Goal: Task Accomplishment & Management: Use online tool/utility

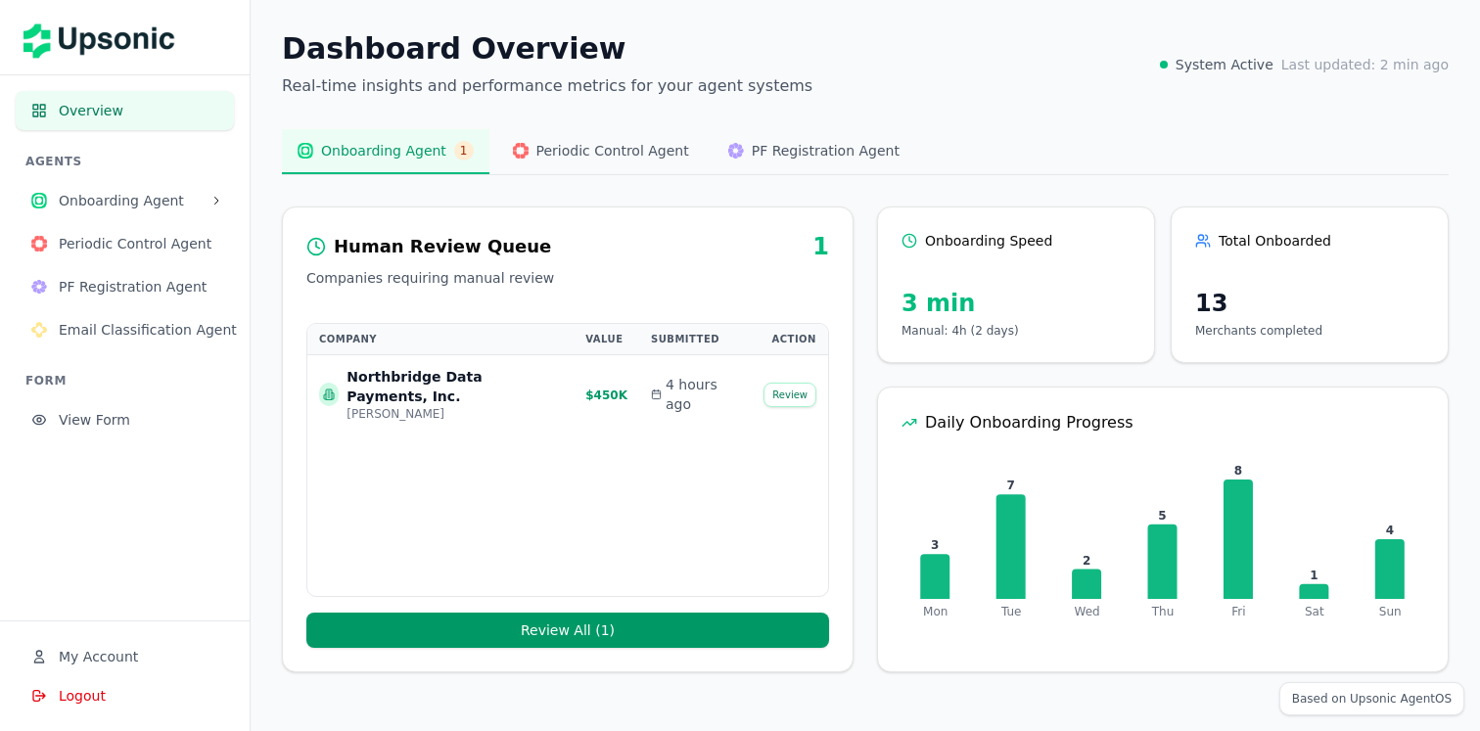
click at [484, 88] on p "Real-time insights and performance metrics for your agent systems" at bounding box center [547, 85] width 531 height 23
click at [343, 51] on h1 "Dashboard Overview" at bounding box center [547, 48] width 531 height 35
click at [270, 102] on div "Dashboard Overview Real-time insights and performance metrics for your agent sy…" at bounding box center [866, 352] width 1230 height 704
click at [270, 57] on div "Dashboard Overview Real-time insights and performance metrics for your agent sy…" at bounding box center [866, 352] width 1230 height 704
click at [336, 31] on h1 "Dashboard Overview" at bounding box center [547, 48] width 531 height 35
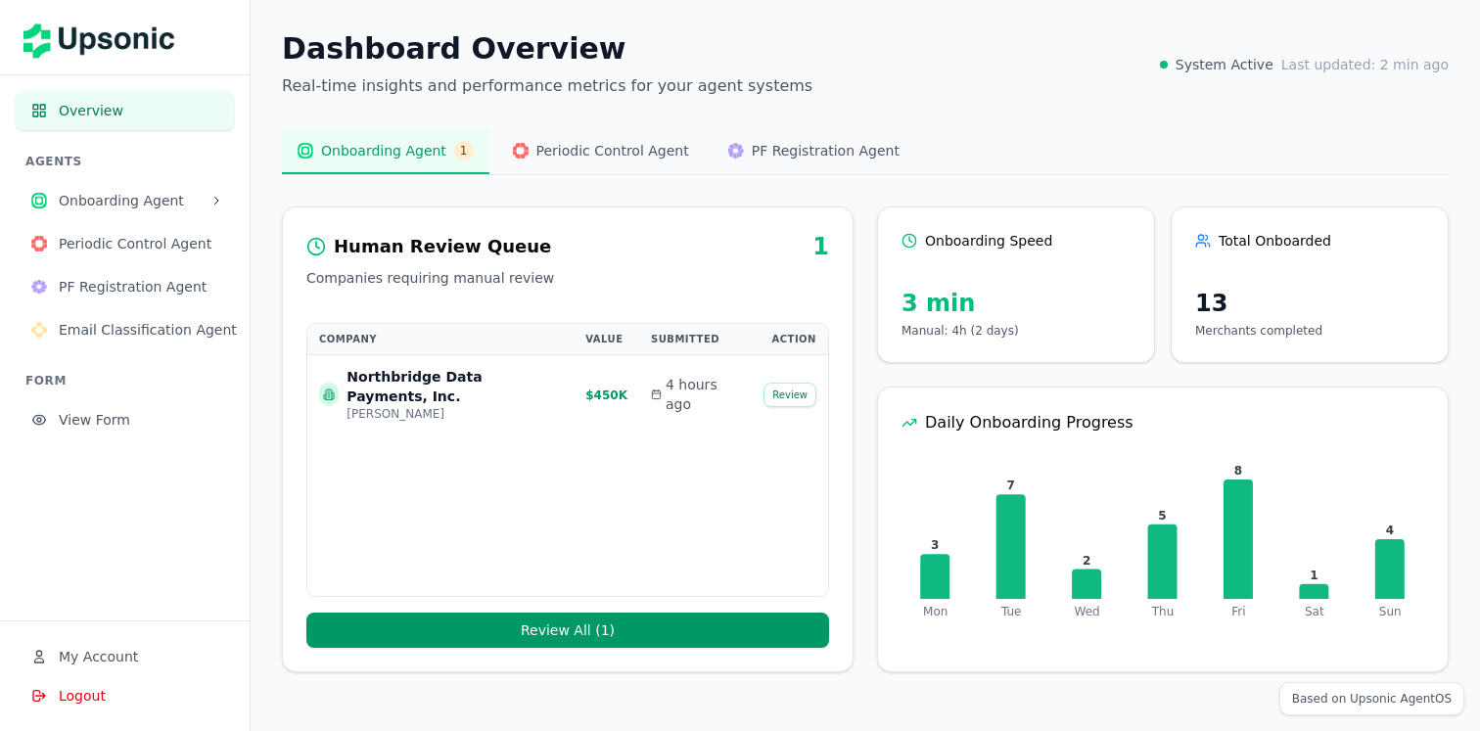
click at [105, 207] on span "Onboarding Agent" at bounding box center [131, 201] width 144 height 20
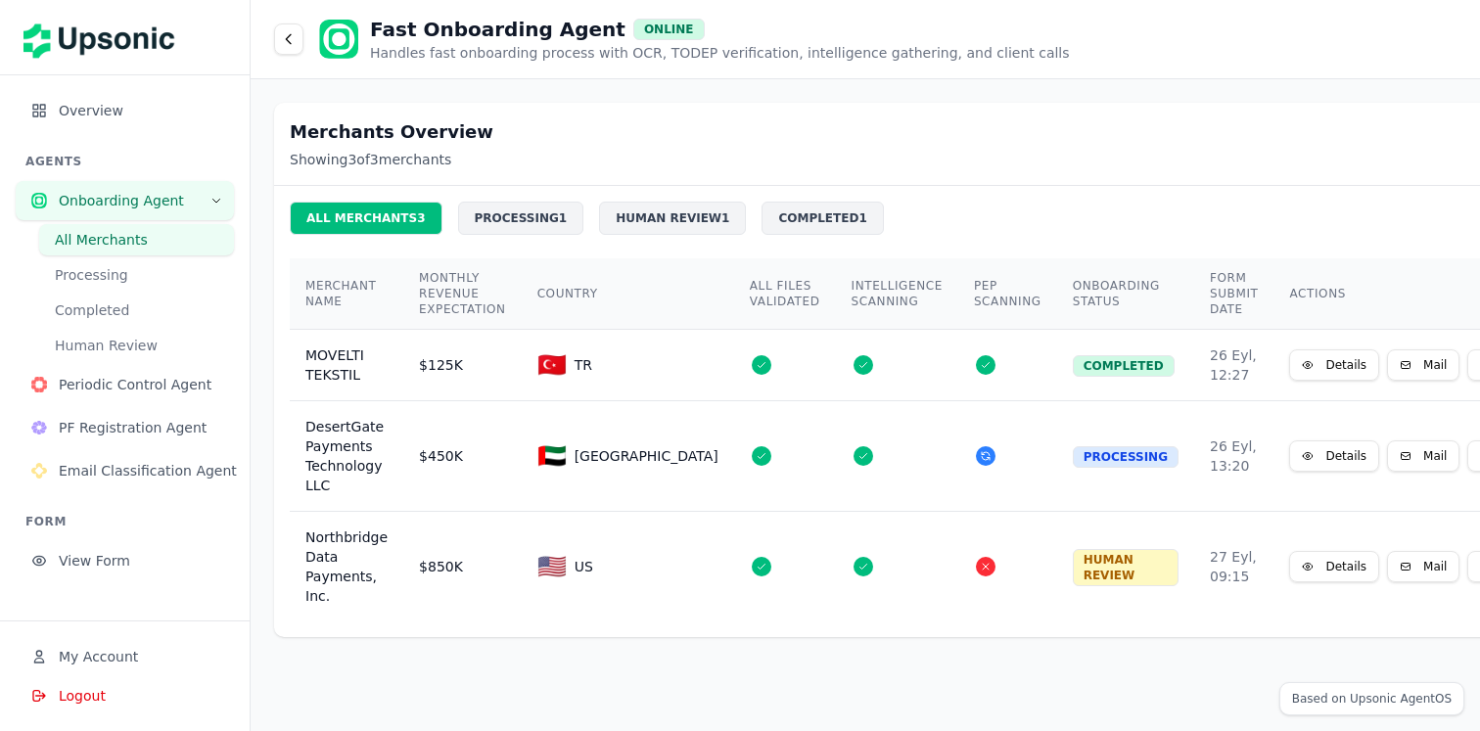
click at [120, 563] on span "View Form" at bounding box center [139, 561] width 160 height 20
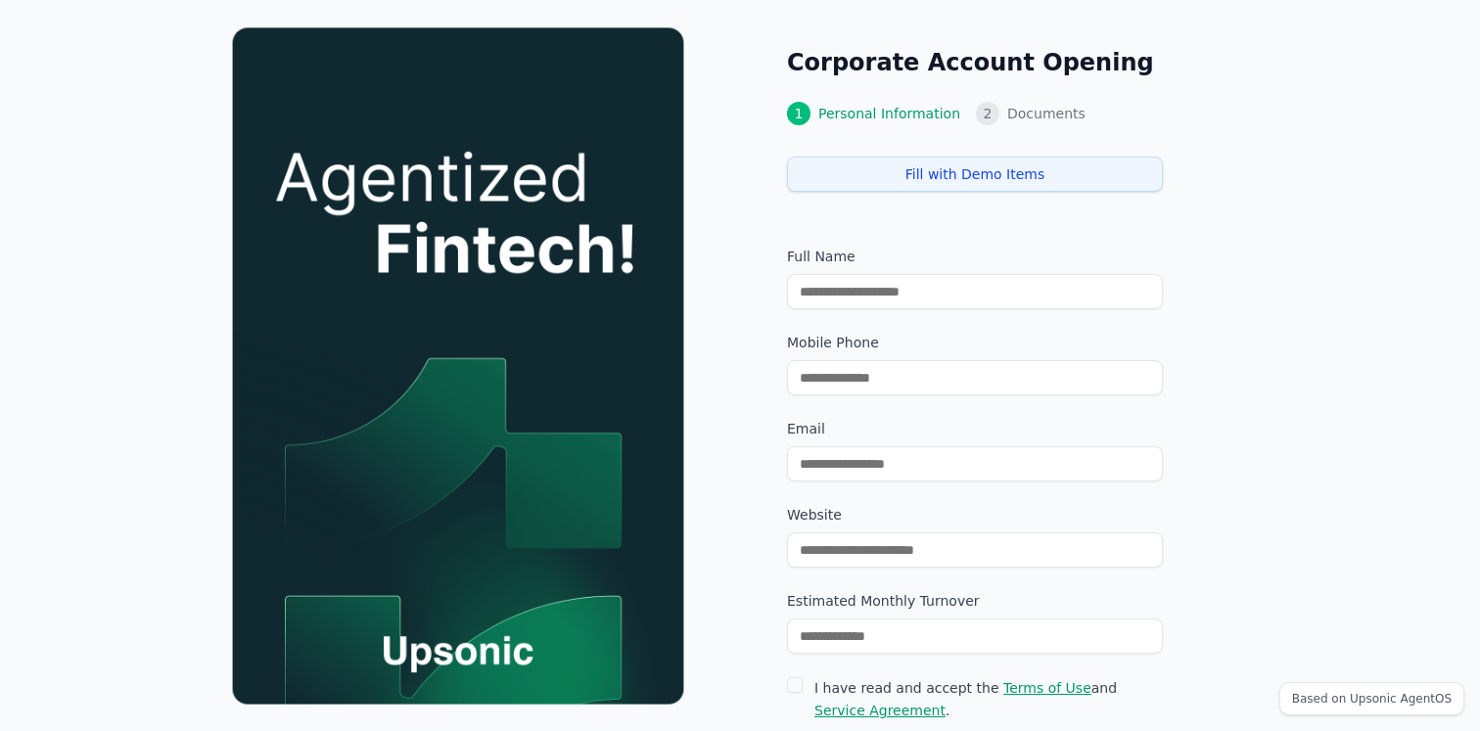
click at [832, 171] on button "Fill with Demo Items" at bounding box center [975, 174] width 376 height 35
type input "**********"
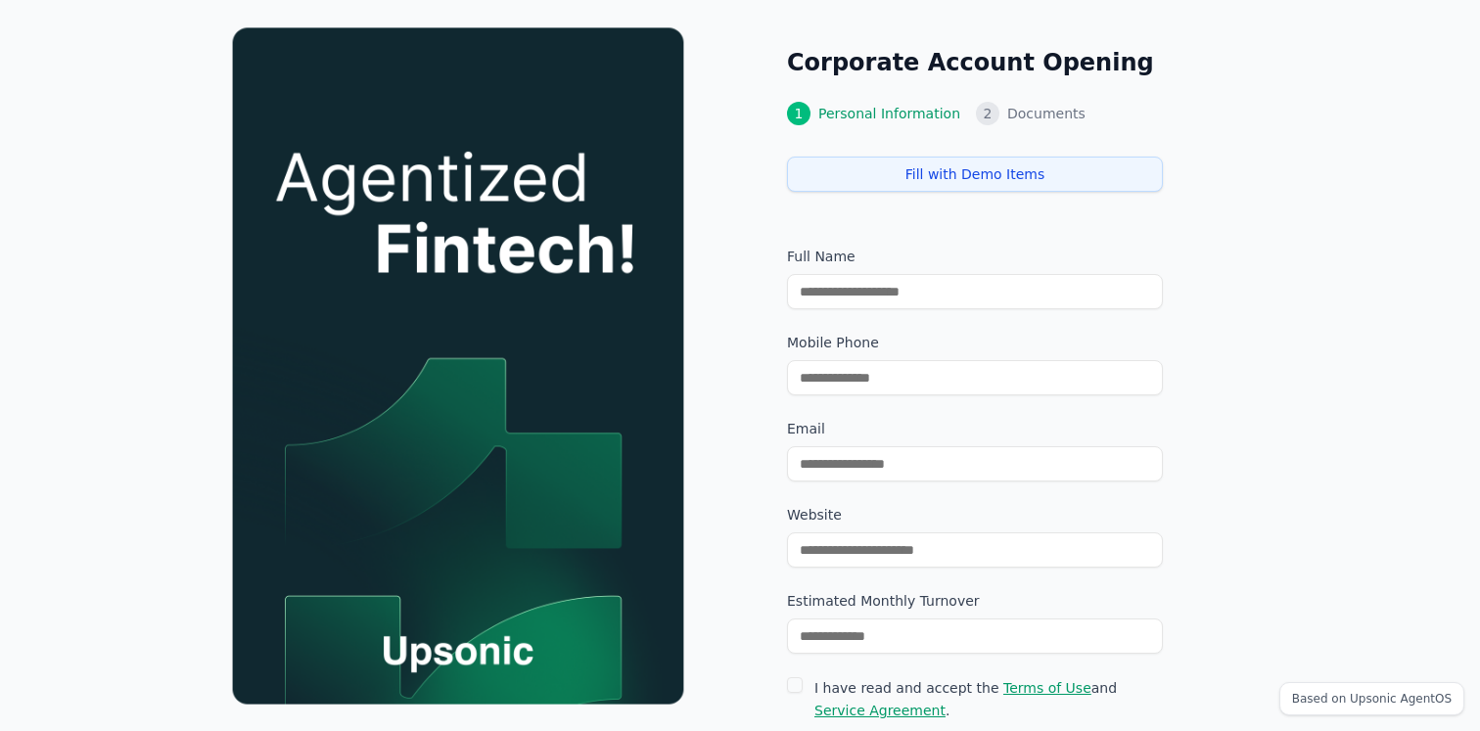
type input "********"
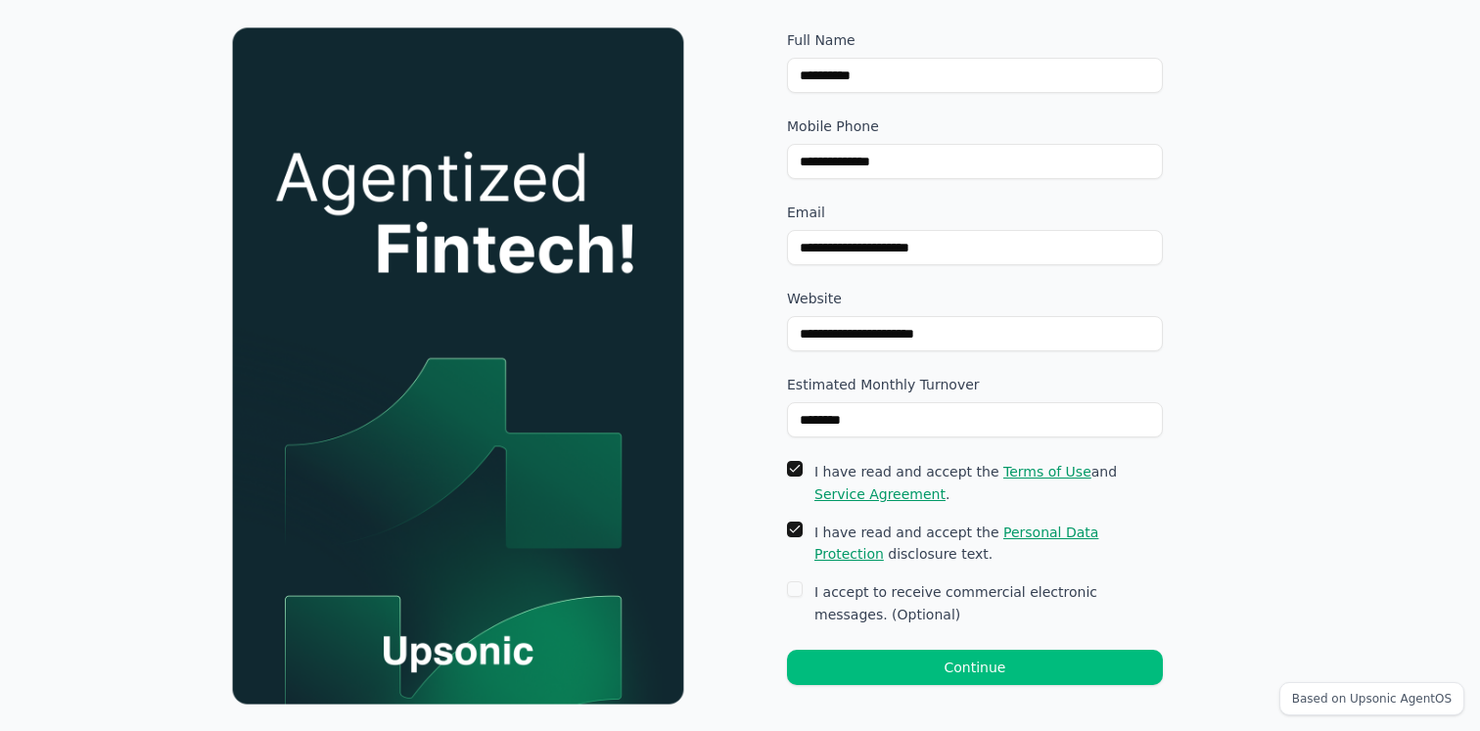
click at [861, 670] on button "Continue" at bounding box center [975, 667] width 376 height 35
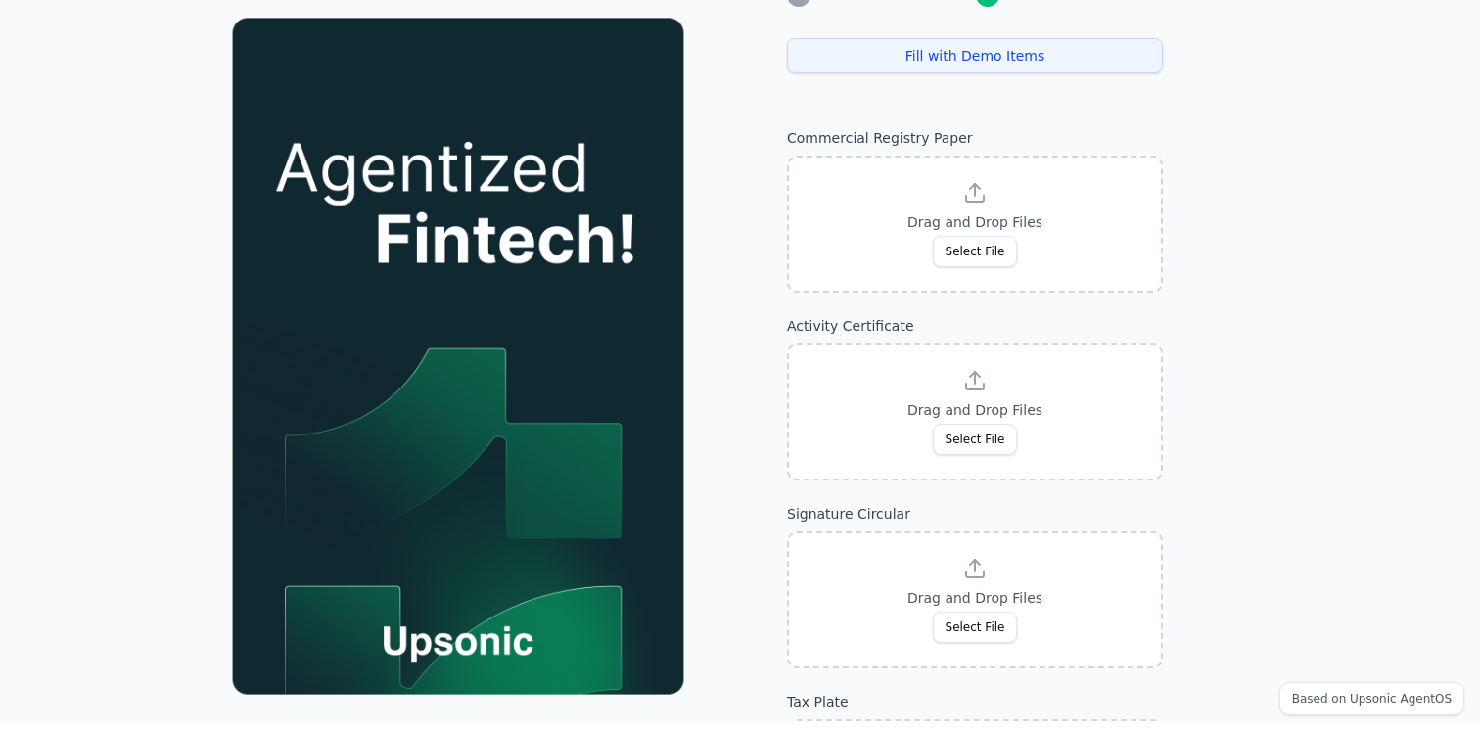
scroll to position [83, 0]
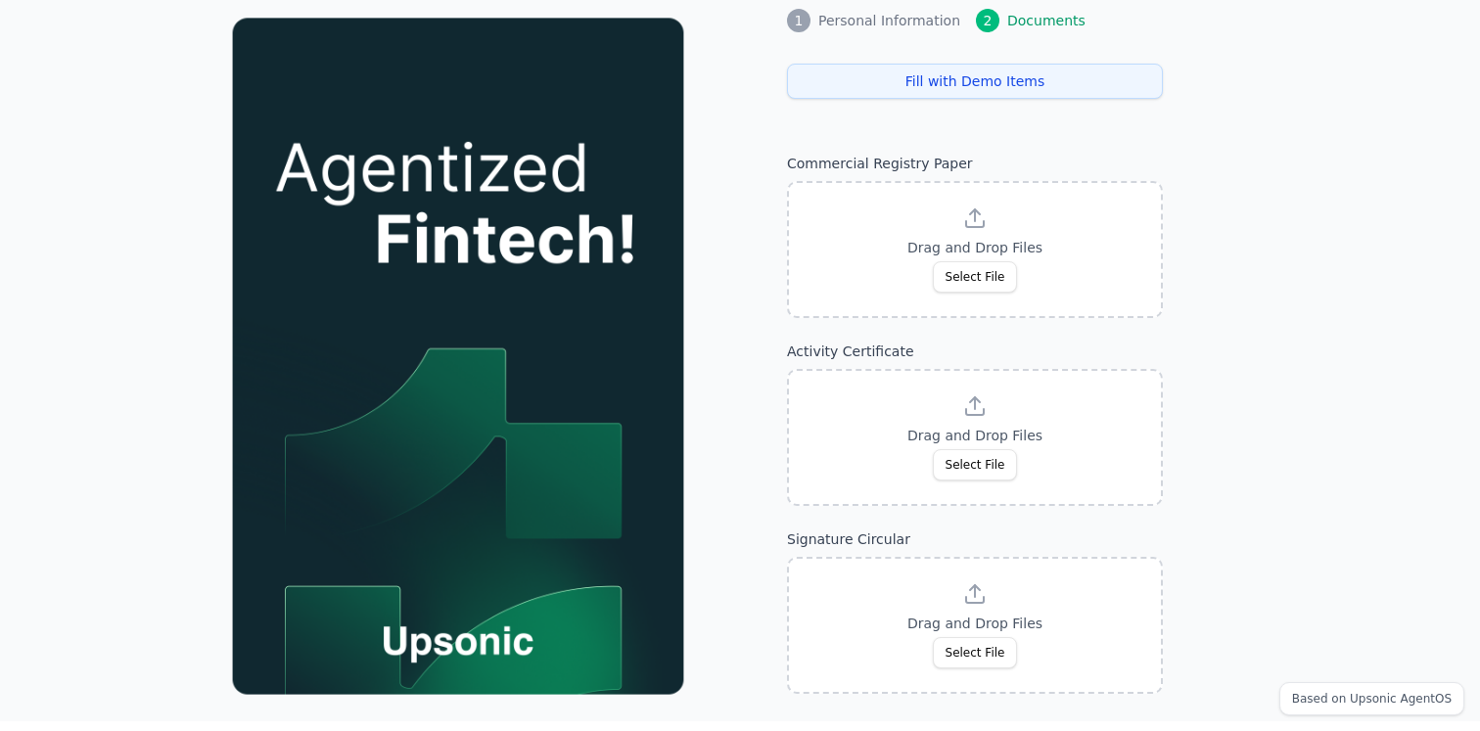
click at [1039, 91] on button "Fill with Demo Items" at bounding box center [975, 81] width 376 height 35
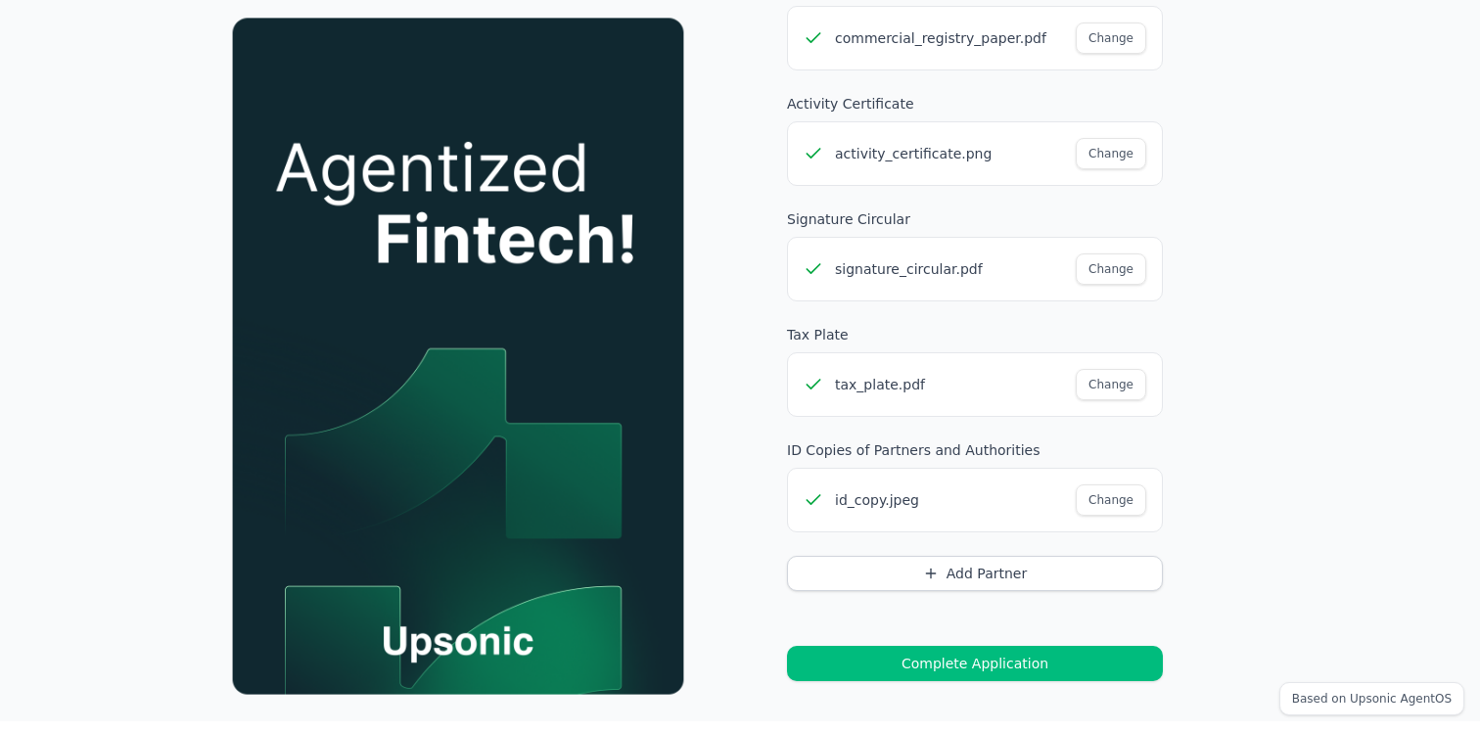
scroll to position [265, 0]
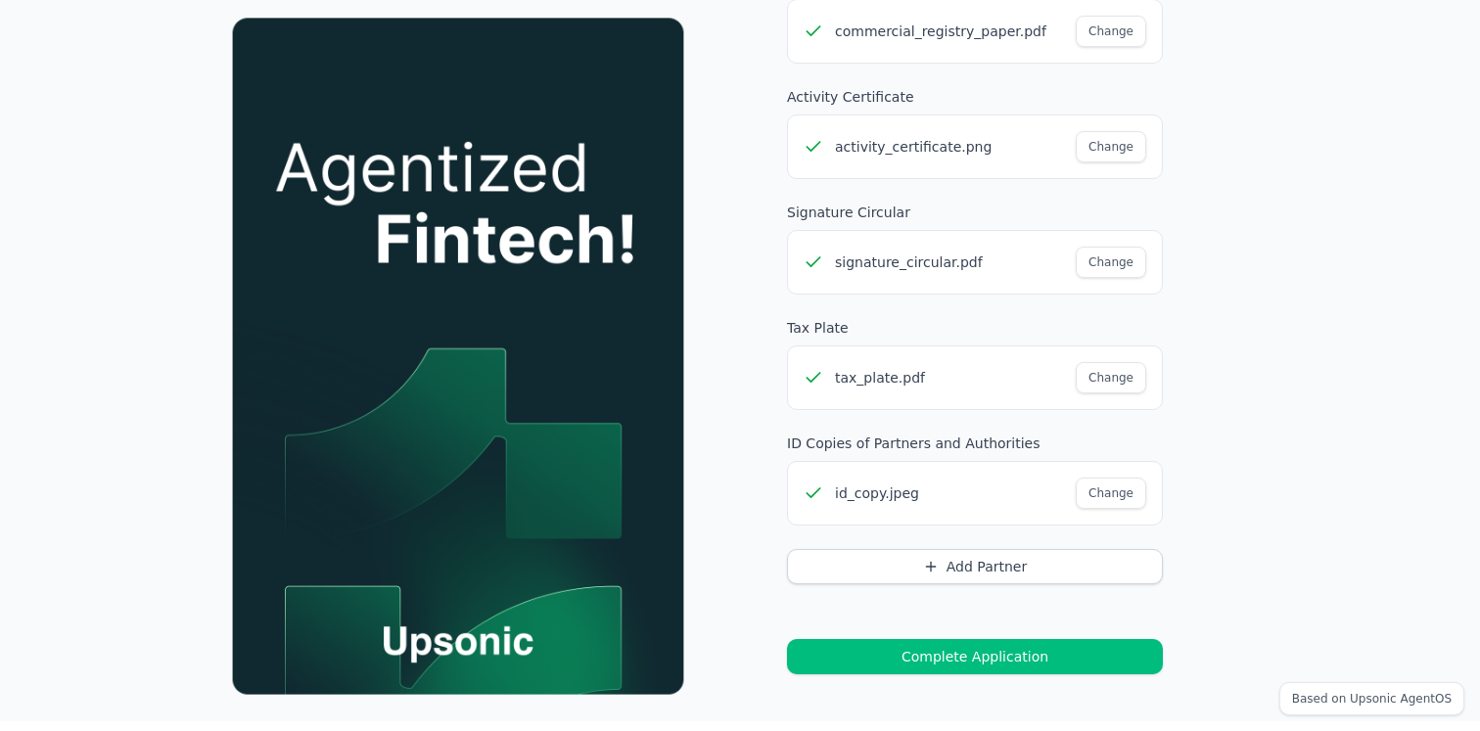
click at [985, 642] on button "Complete Application" at bounding box center [975, 656] width 376 height 35
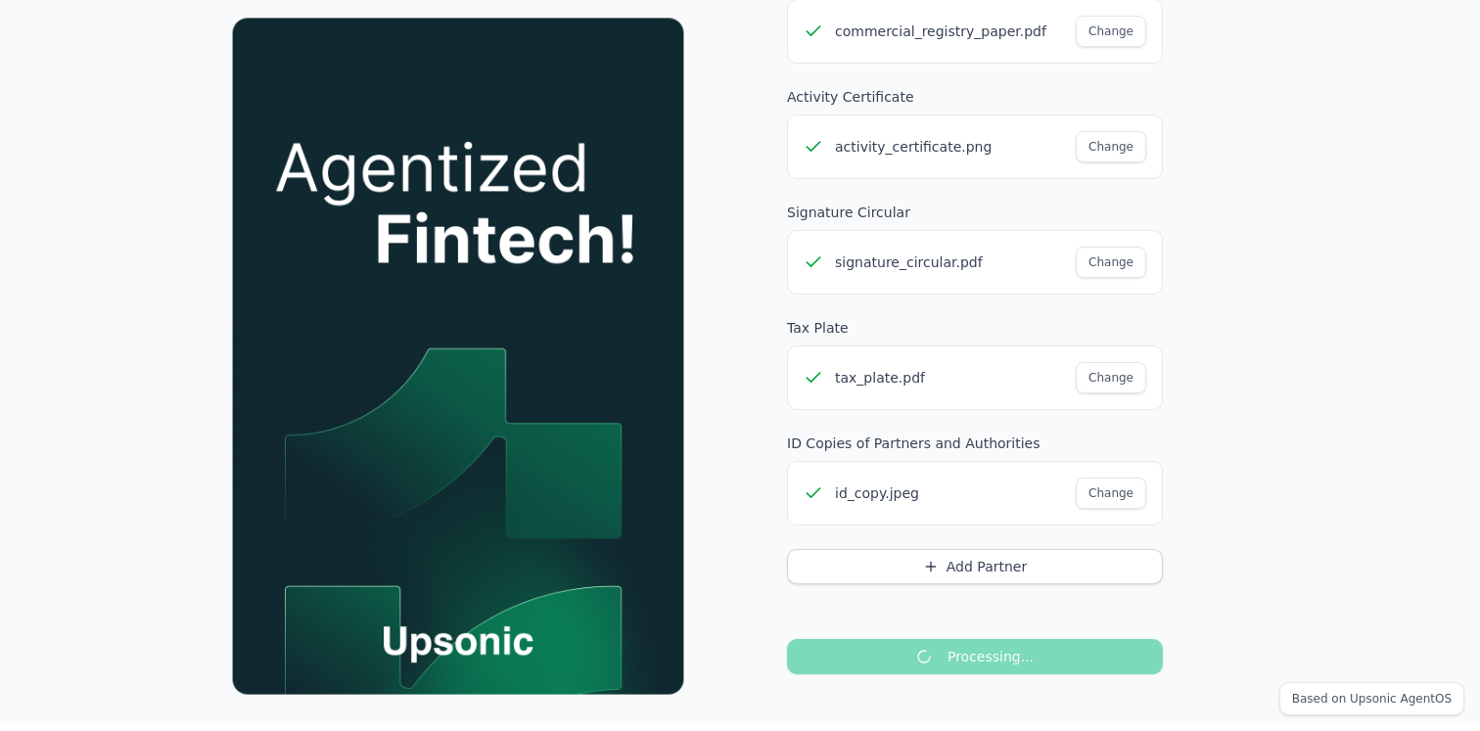
scroll to position [0, 0]
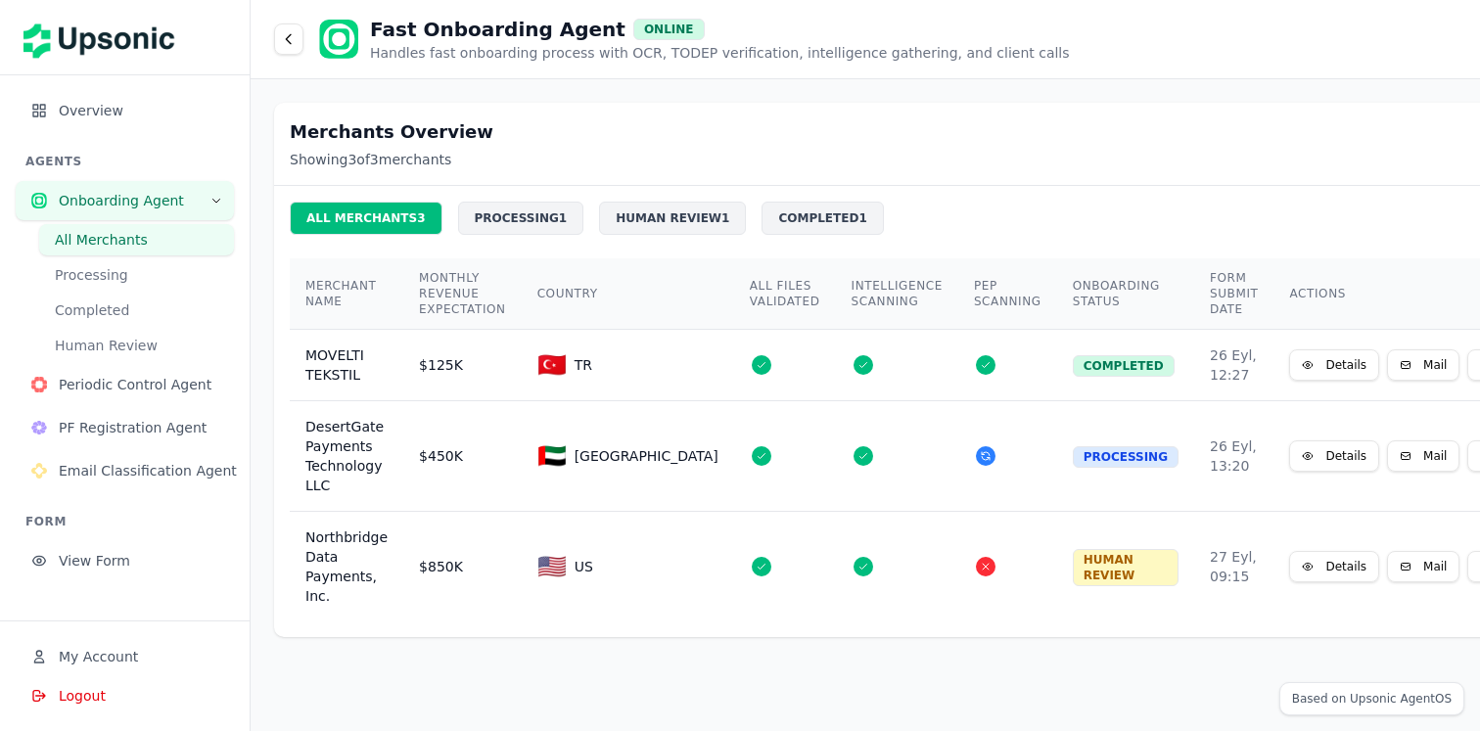
click at [1289, 363] on button "Details" at bounding box center [1334, 365] width 90 height 31
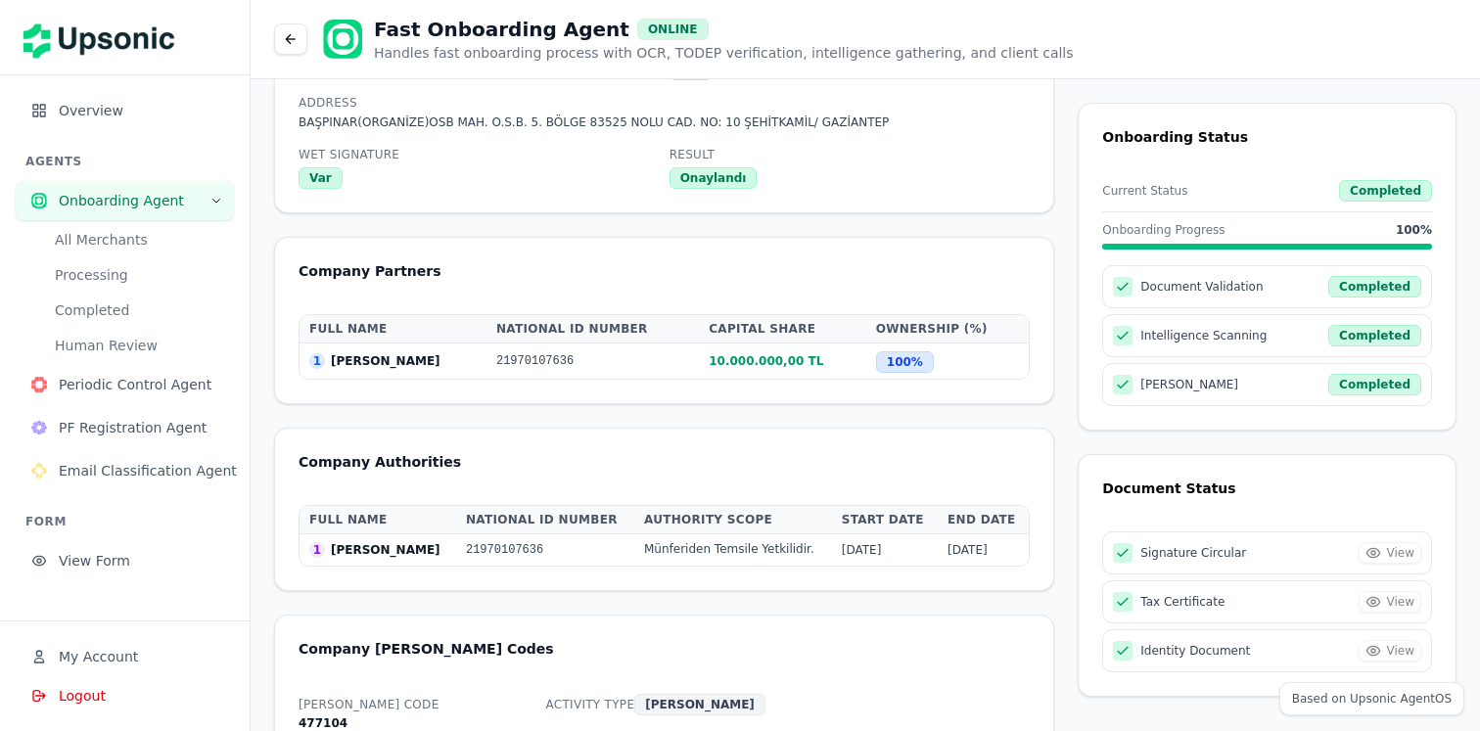
scroll to position [2143, 0]
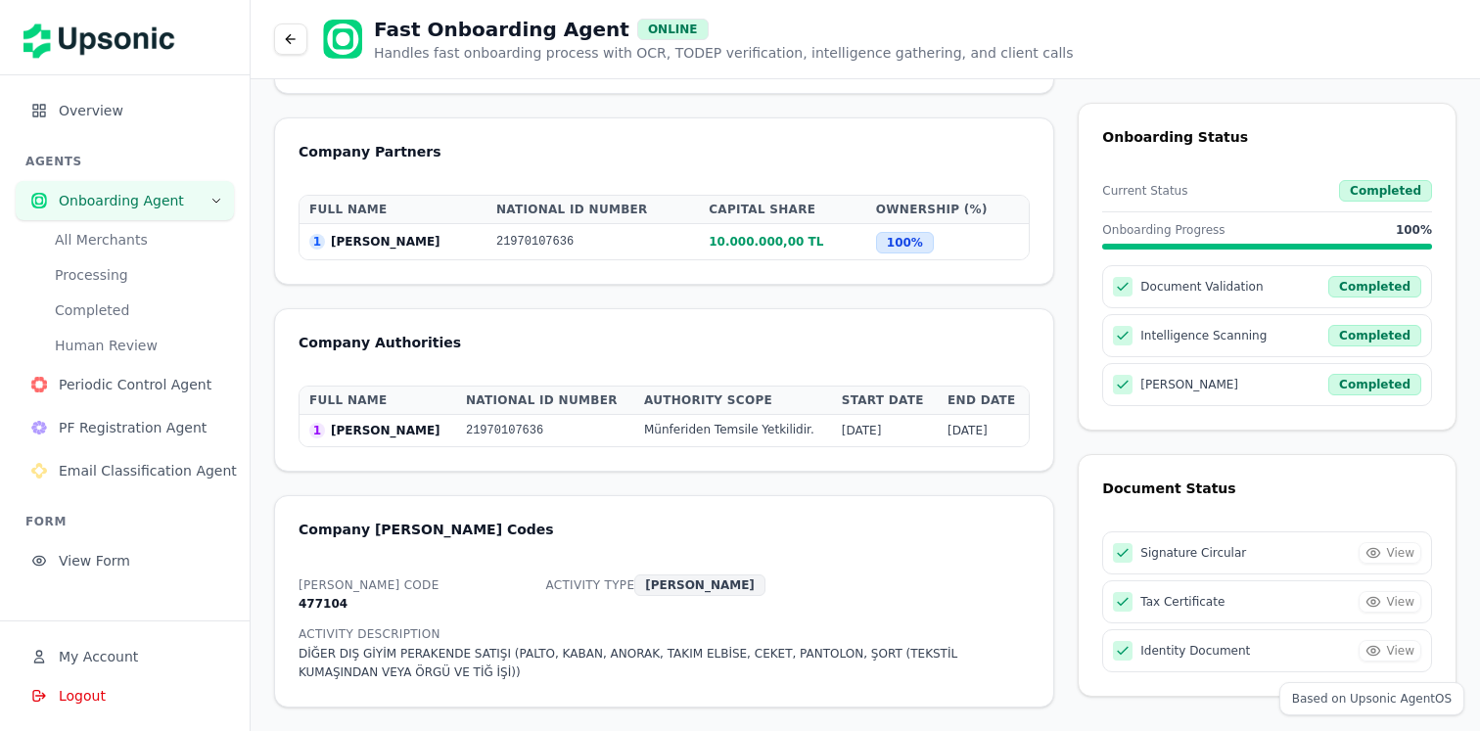
click at [152, 115] on span "Overview" at bounding box center [139, 111] width 160 height 20
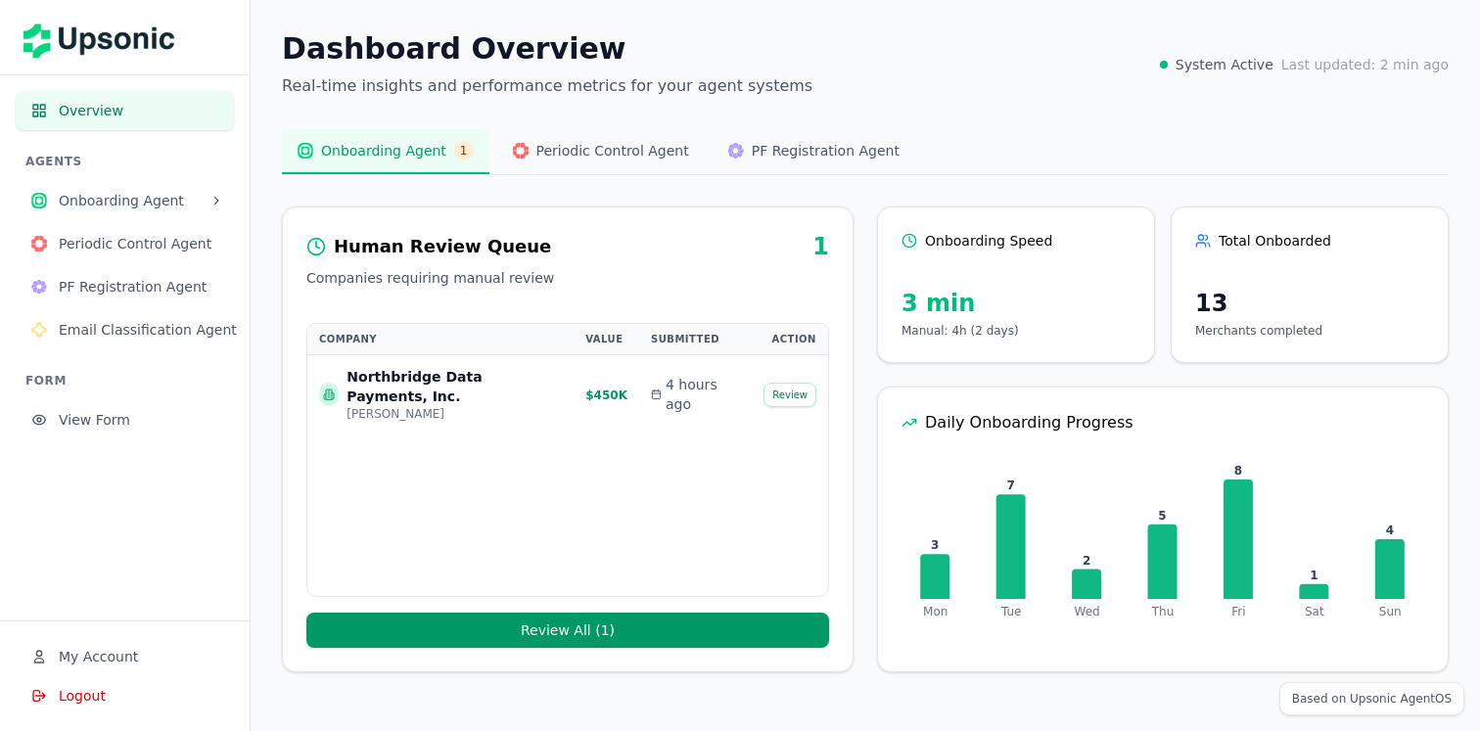
click at [791, 389] on button "Review" at bounding box center [790, 395] width 53 height 24
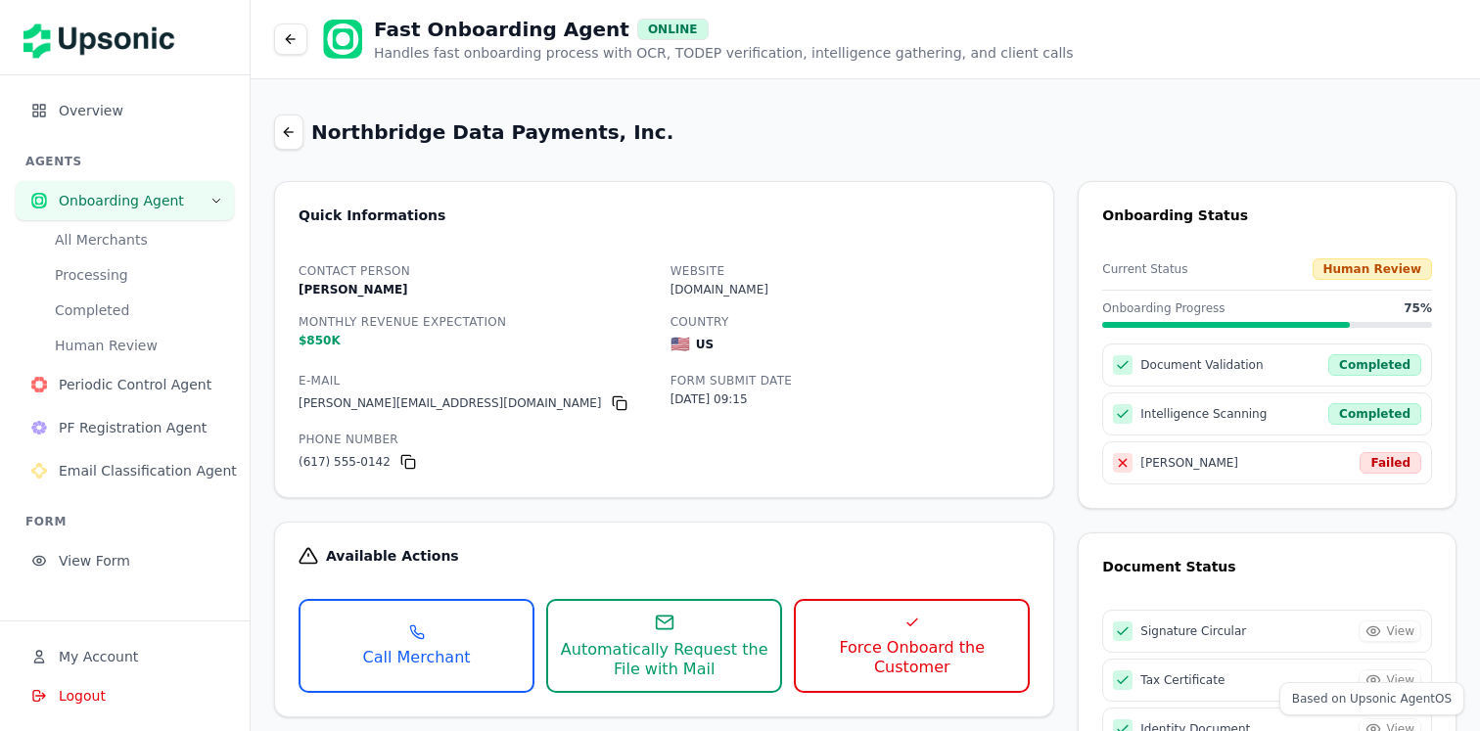
click at [158, 232] on button "All Merchants" at bounding box center [136, 239] width 195 height 31
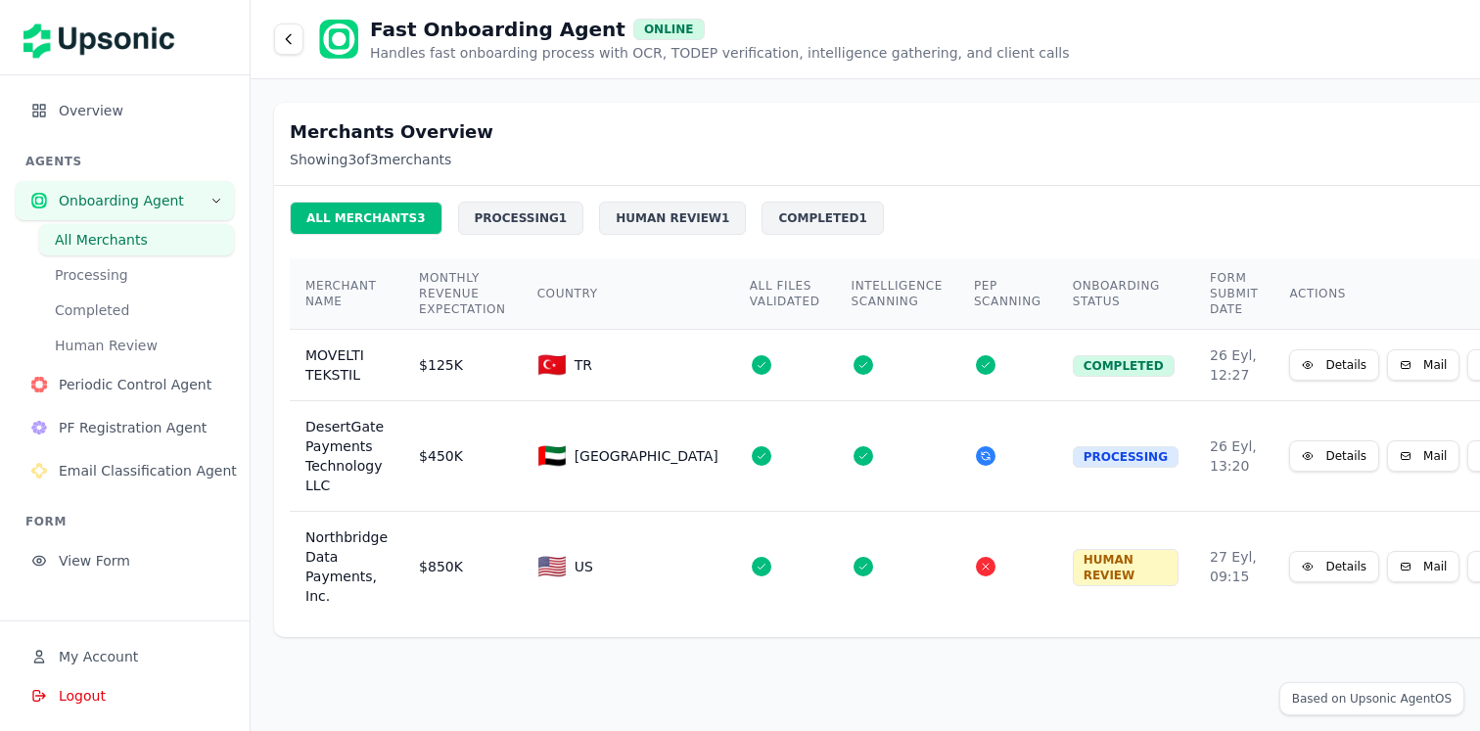
click at [1289, 375] on button "Details" at bounding box center [1334, 365] width 90 height 31
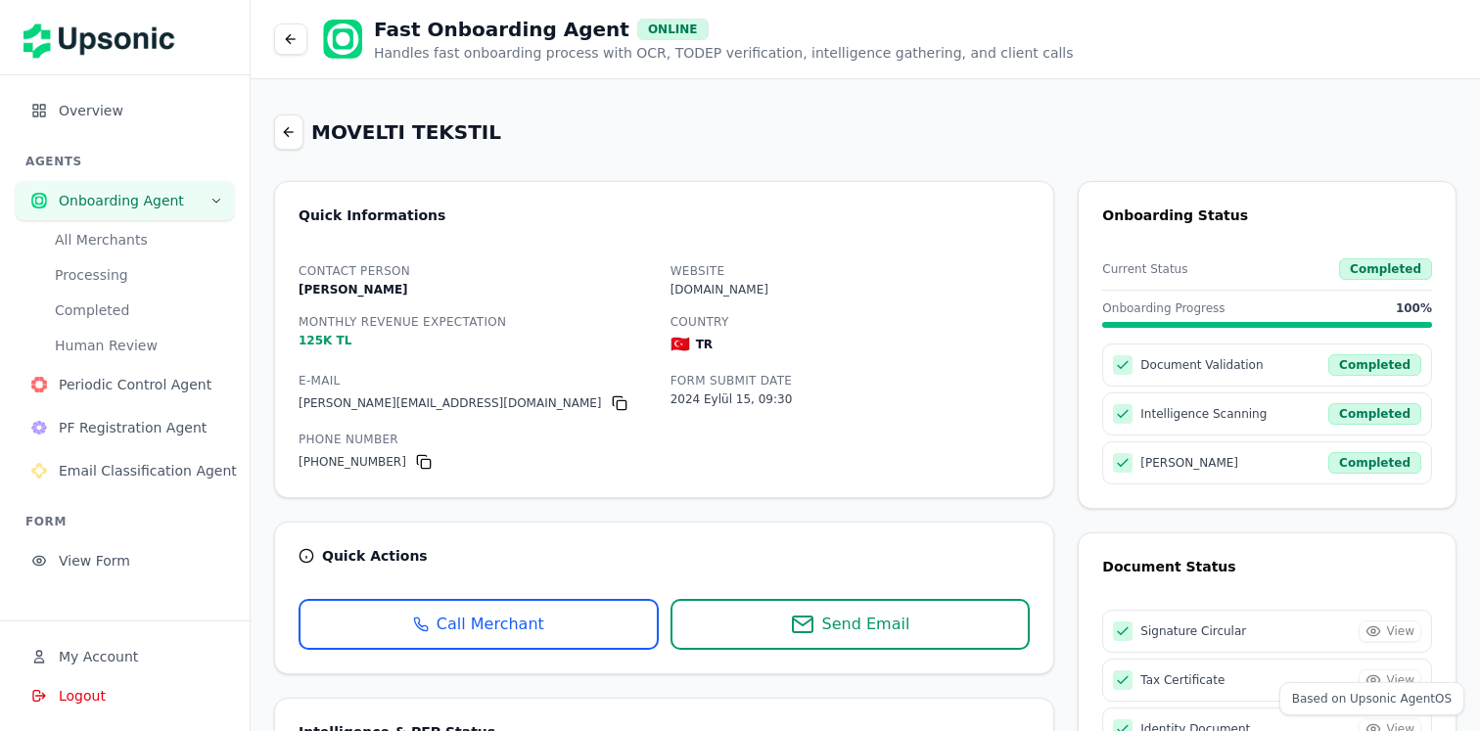
click at [186, 102] on span "Overview" at bounding box center [139, 111] width 160 height 20
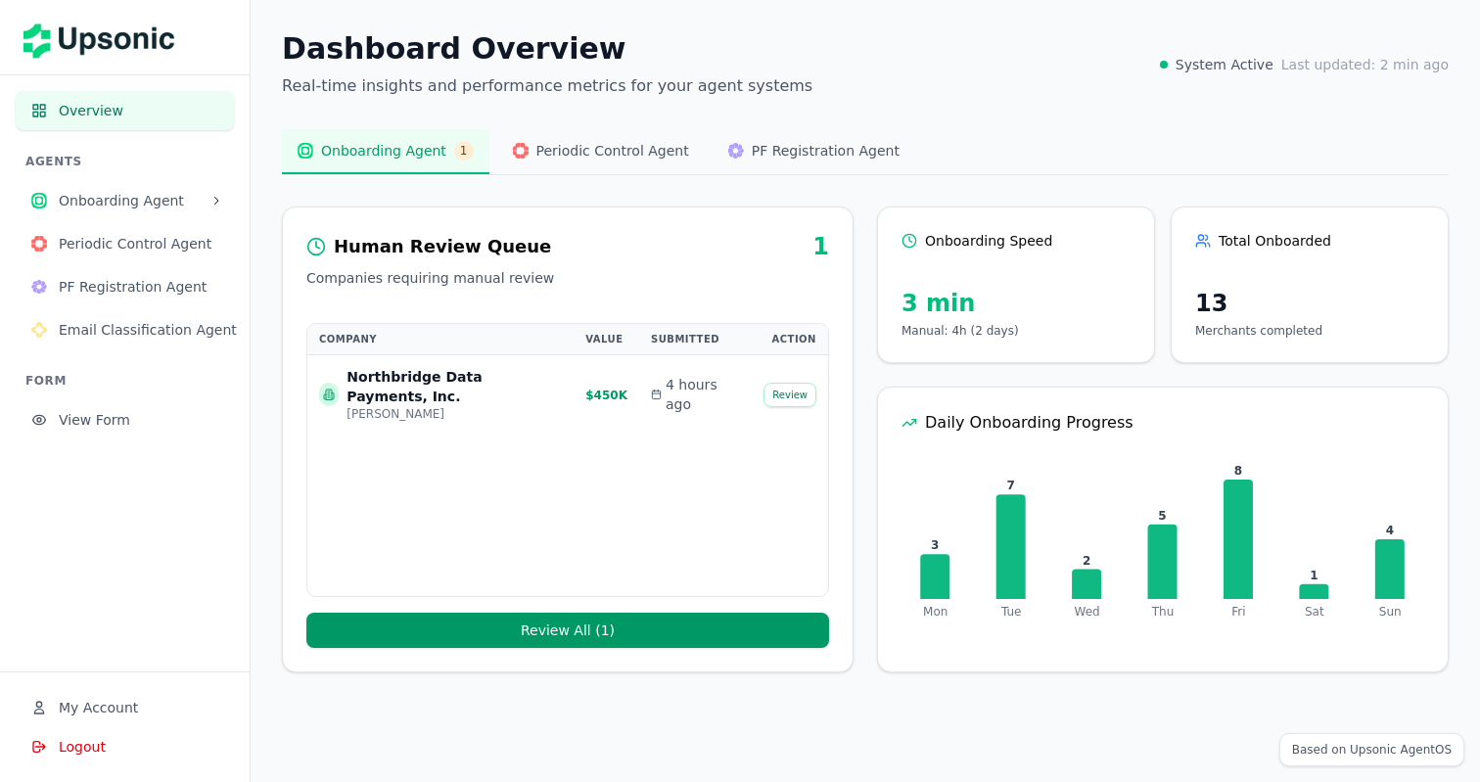
click at [651, 257] on div "Human Review Queue 1" at bounding box center [567, 246] width 523 height 31
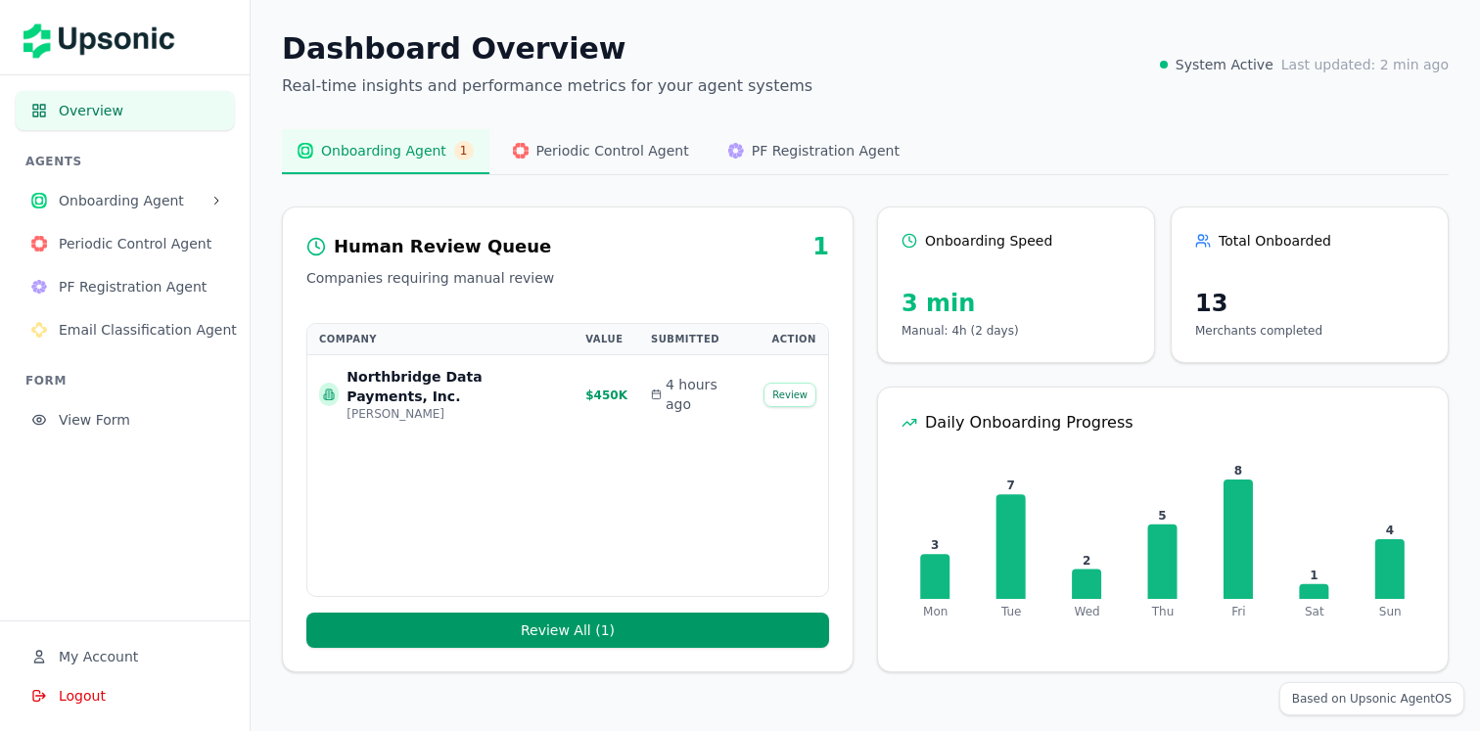
click at [159, 248] on span "Periodic Control Agent" at bounding box center [139, 244] width 160 height 20
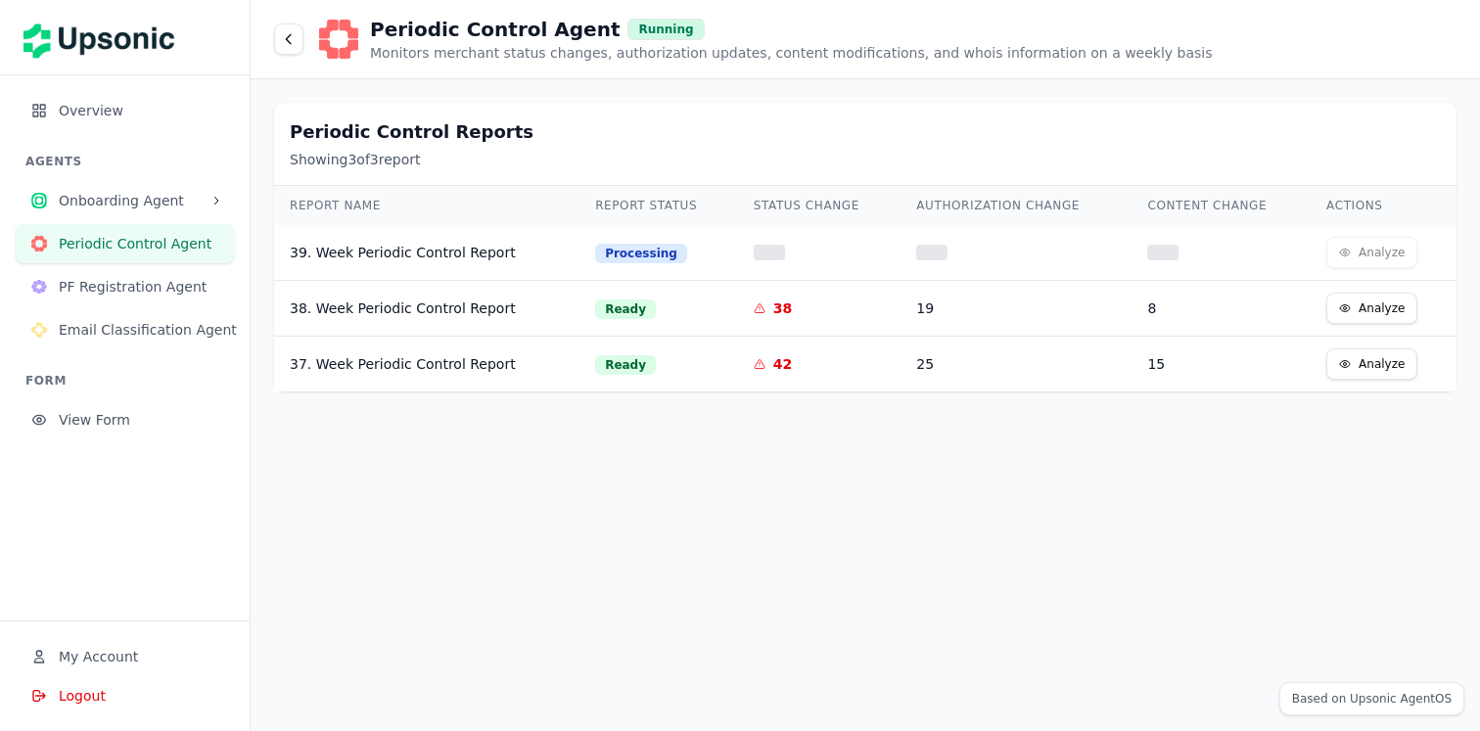
click at [1332, 308] on button "Analyze" at bounding box center [1372, 308] width 91 height 31
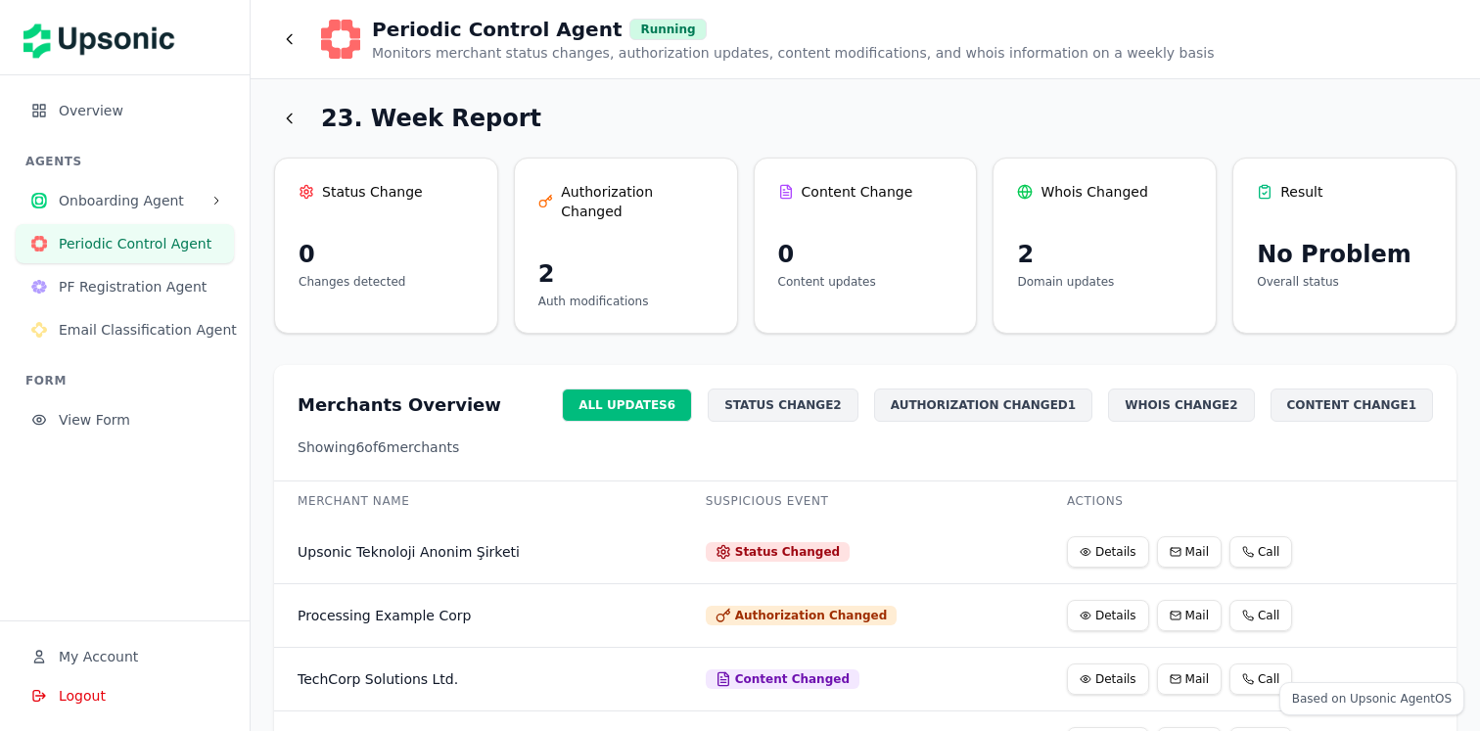
click at [1080, 546] on icon at bounding box center [1086, 552] width 12 height 12
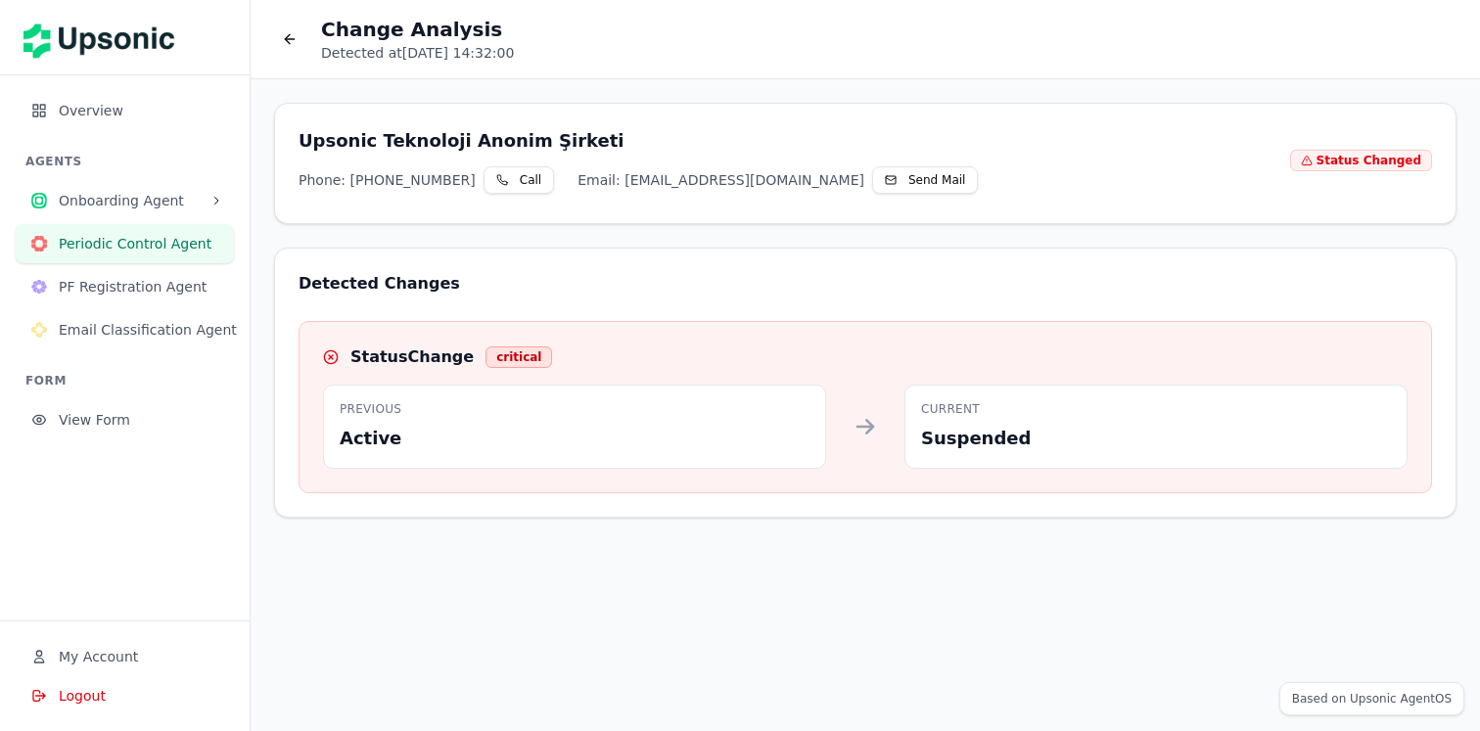
click at [217, 243] on button "Periodic Control Agent" at bounding box center [125, 243] width 218 height 39
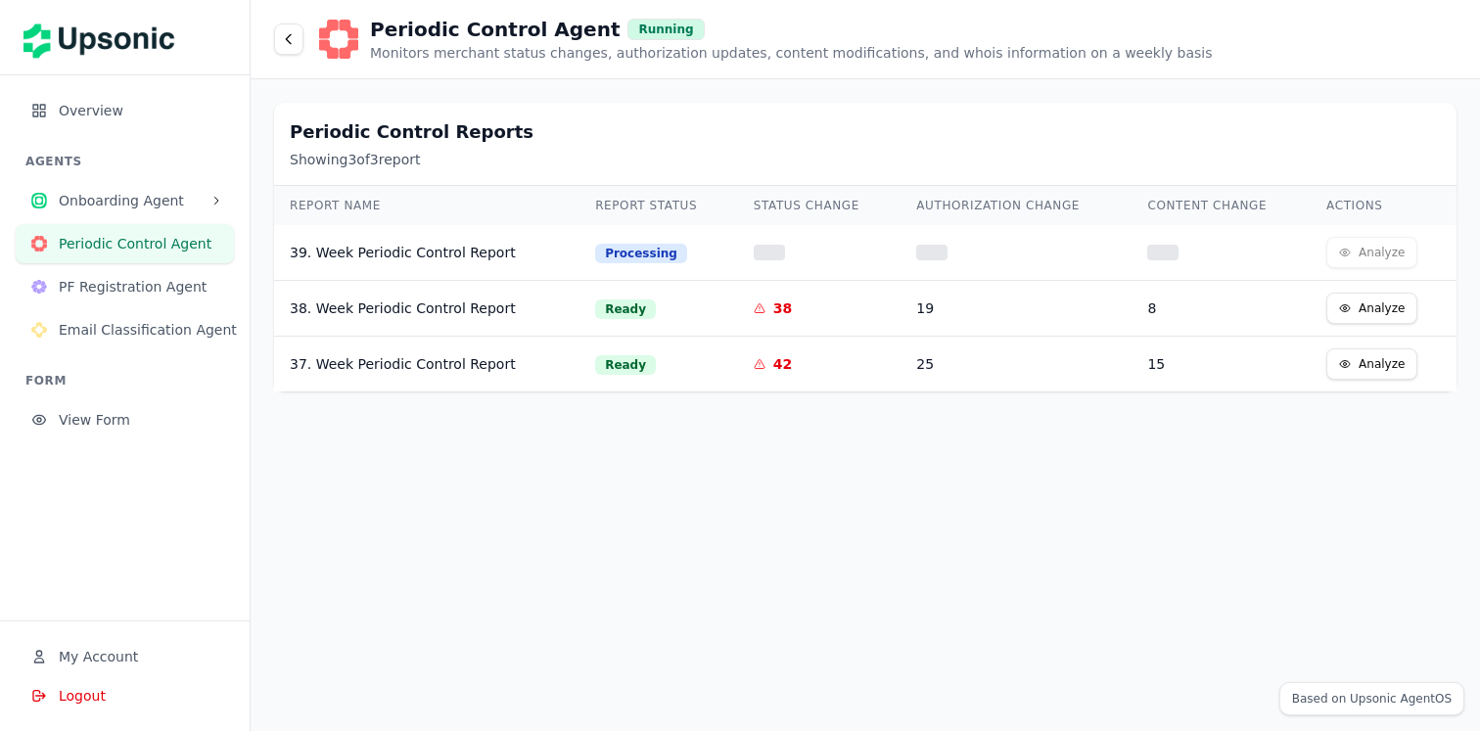
click at [1278, 396] on div "Periodic Control Reports Showing 3 of 3 report Report Name Report Status Status…" at bounding box center [866, 405] width 1230 height 652
click at [165, 284] on span "PF Registration Agent" at bounding box center [139, 287] width 160 height 20
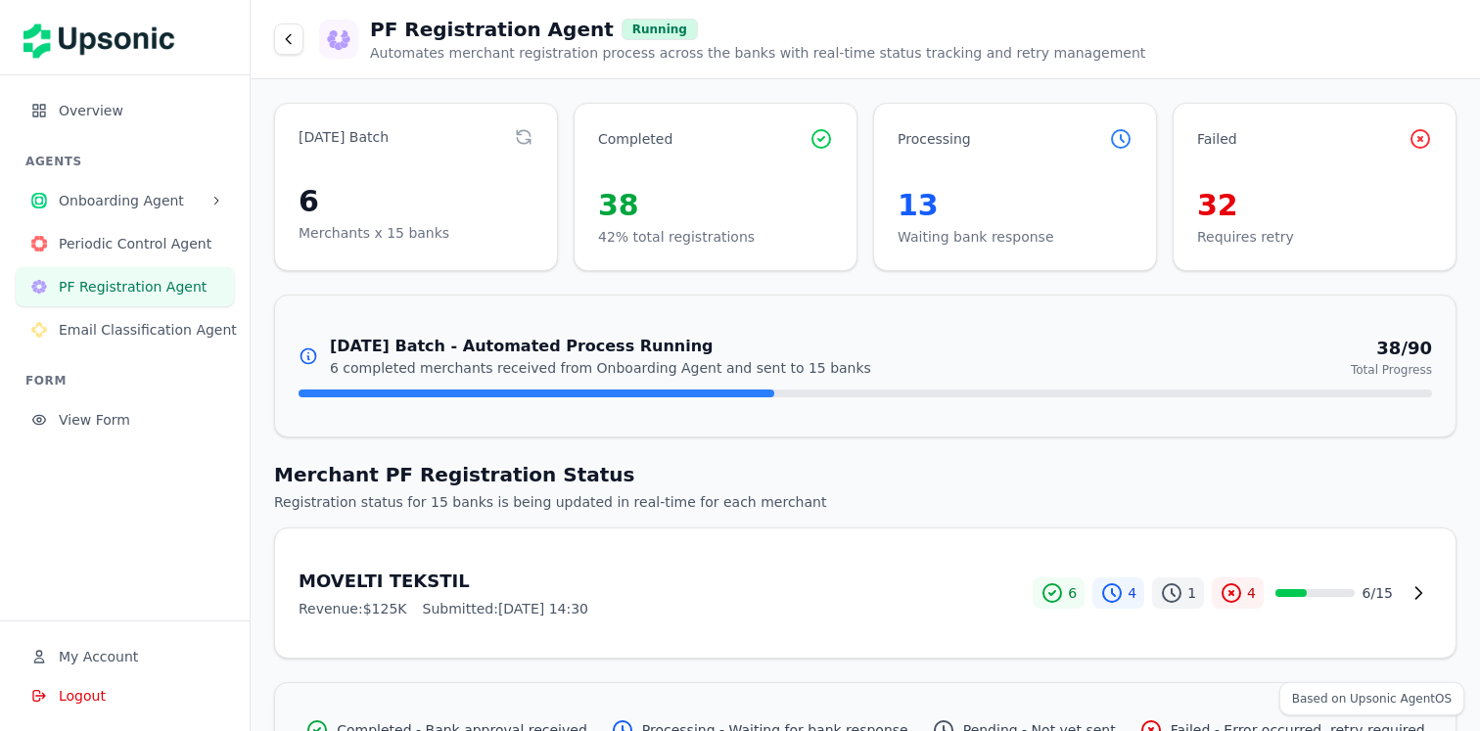
click at [863, 590] on h3 "MOVELTI TEKSTIL" at bounding box center [666, 581] width 734 height 27
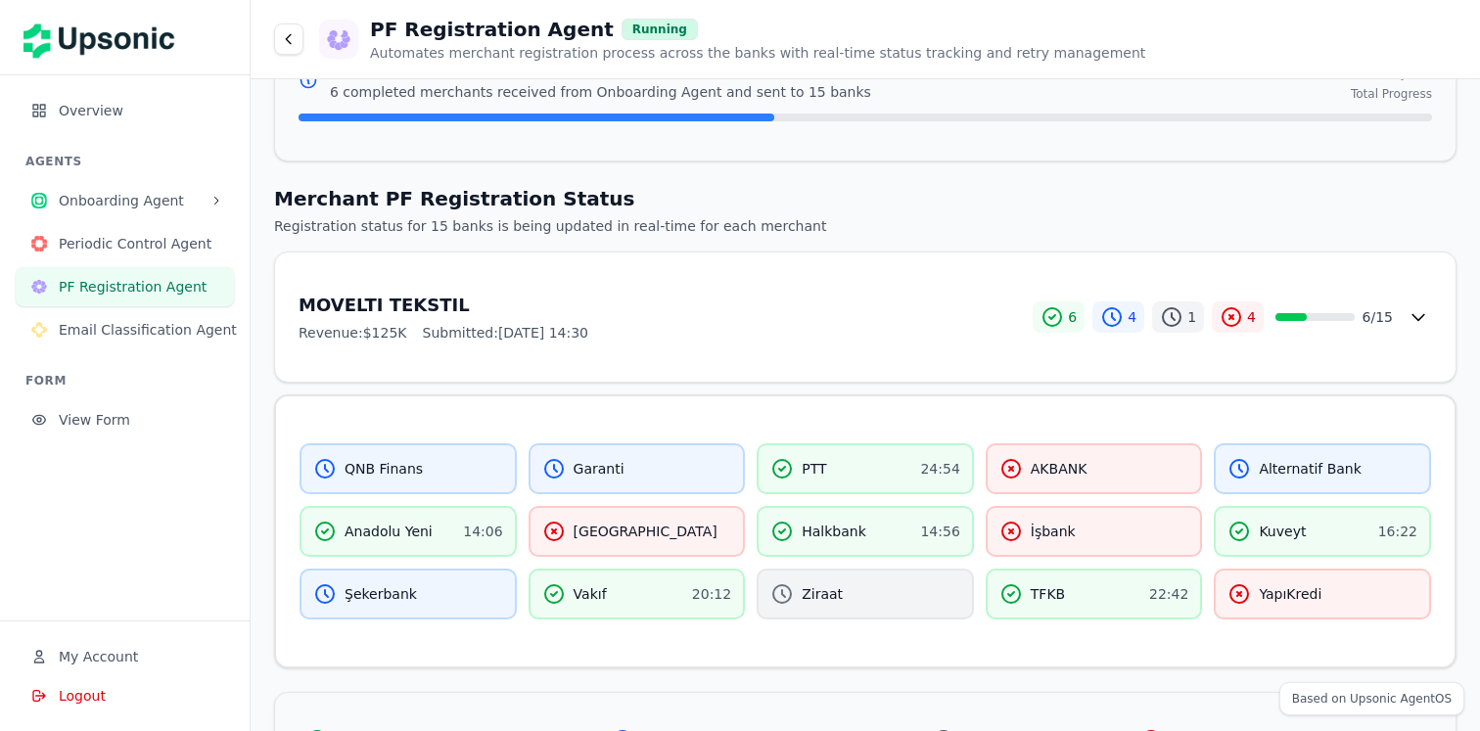
scroll to position [279, 0]
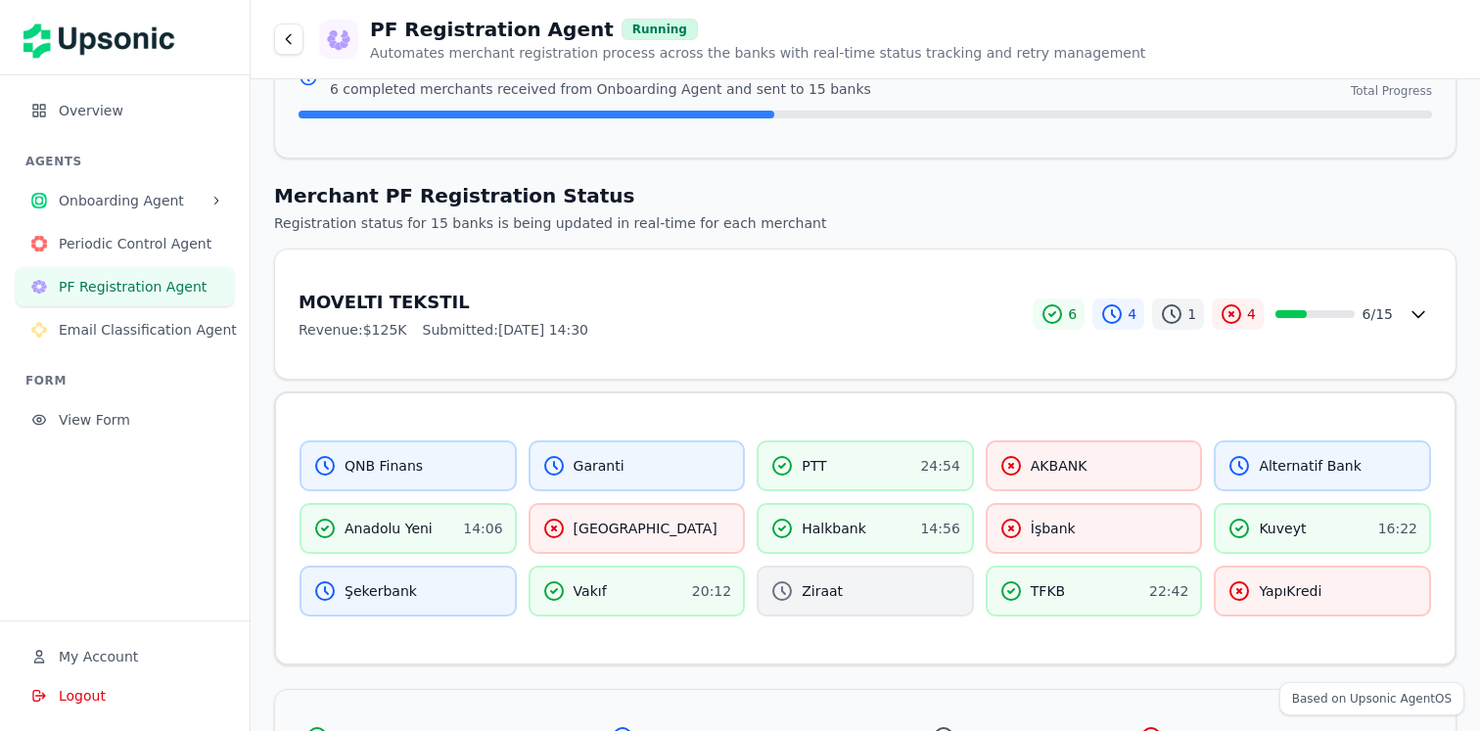
click at [909, 321] on div "Revenue: $125K Submitted: [DATE] 14:30" at bounding box center [666, 330] width 734 height 20
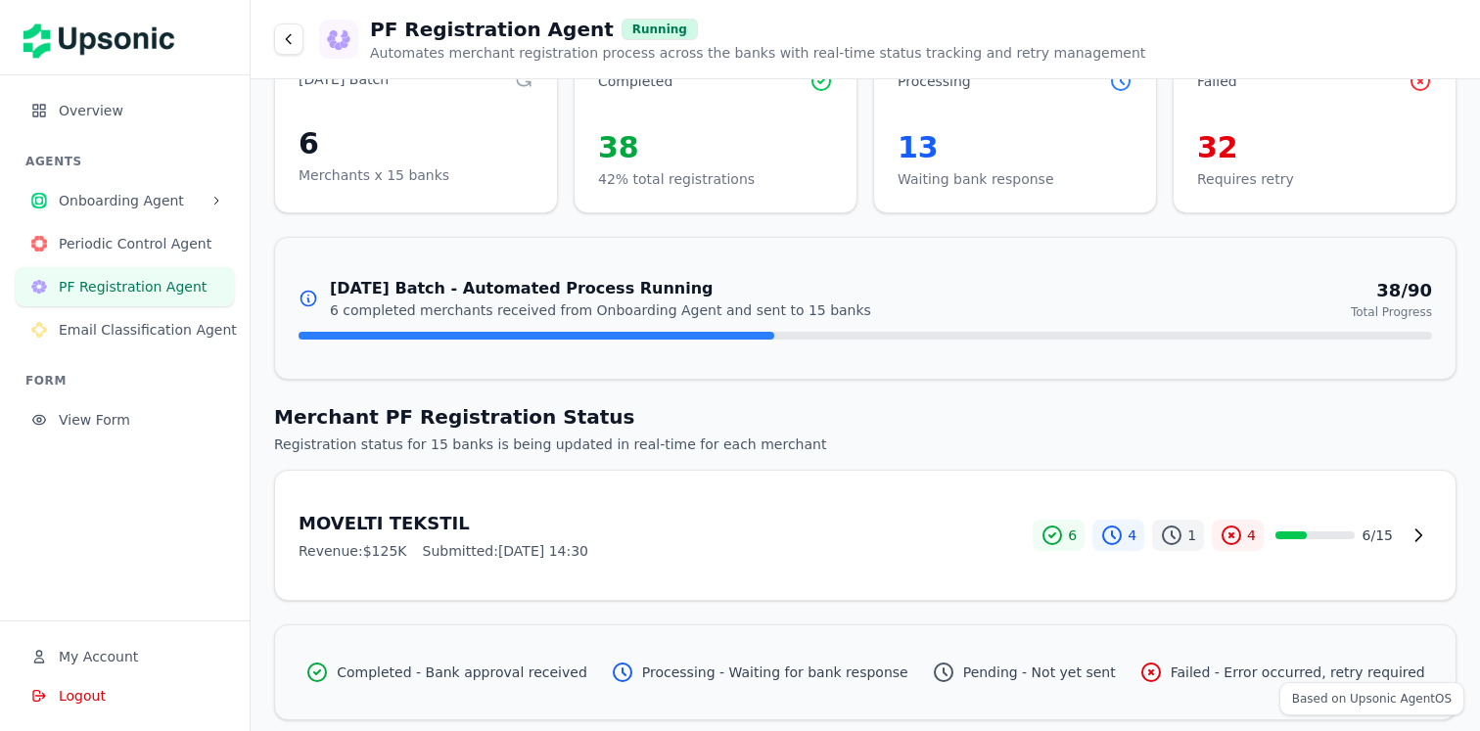
scroll to position [57, 0]
click at [940, 529] on h3 "MOVELTI TEKSTIL" at bounding box center [666, 524] width 734 height 27
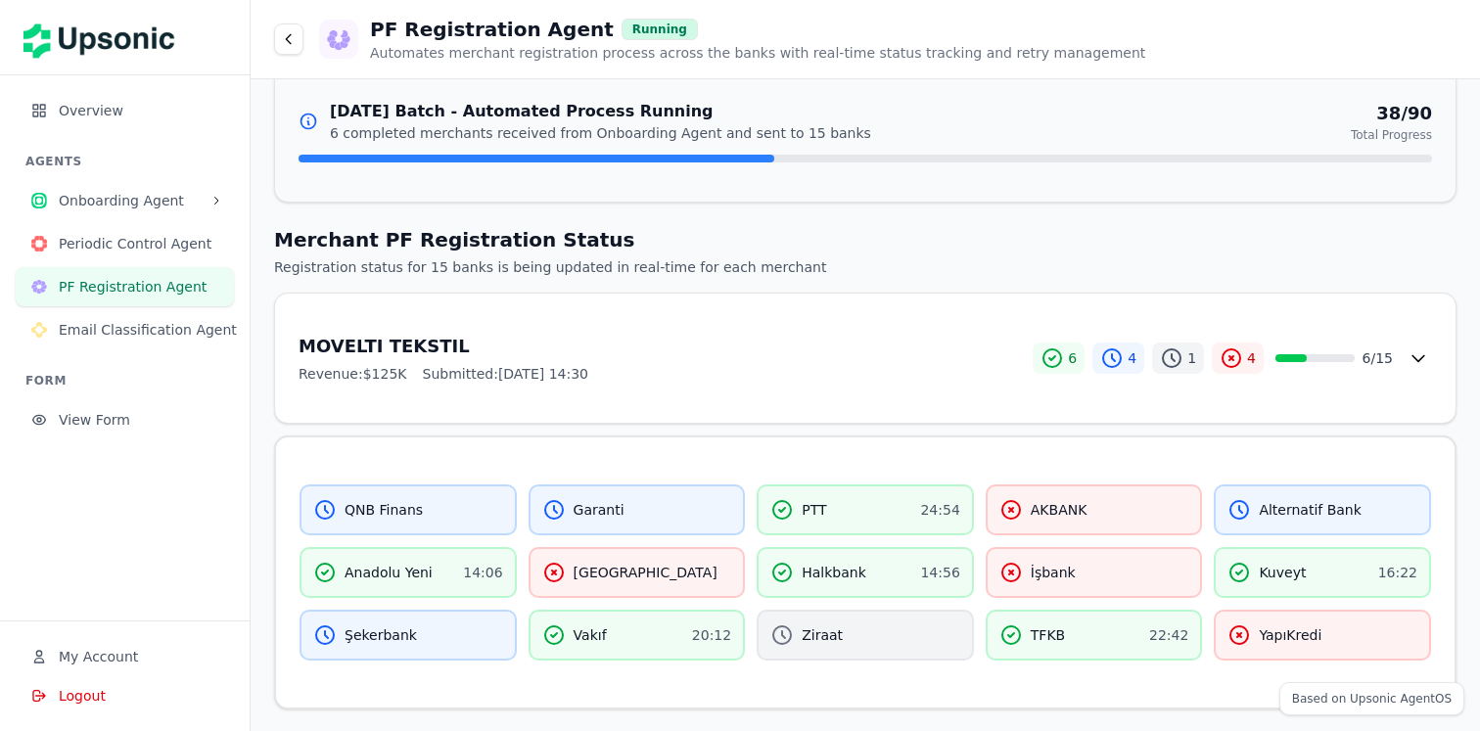
scroll to position [247, 0]
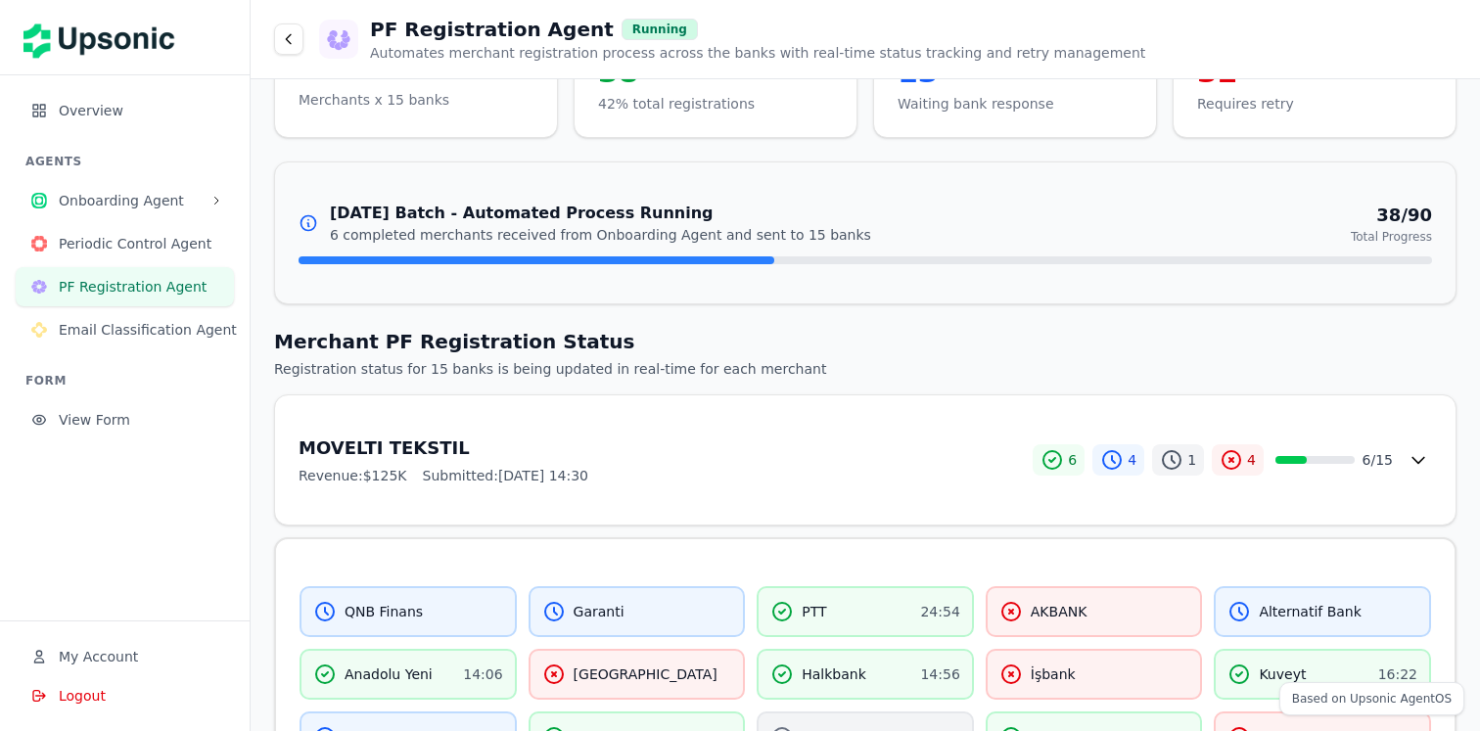
click at [964, 472] on div "Revenue: $125K Submitted: [DATE] 14:30" at bounding box center [666, 476] width 734 height 20
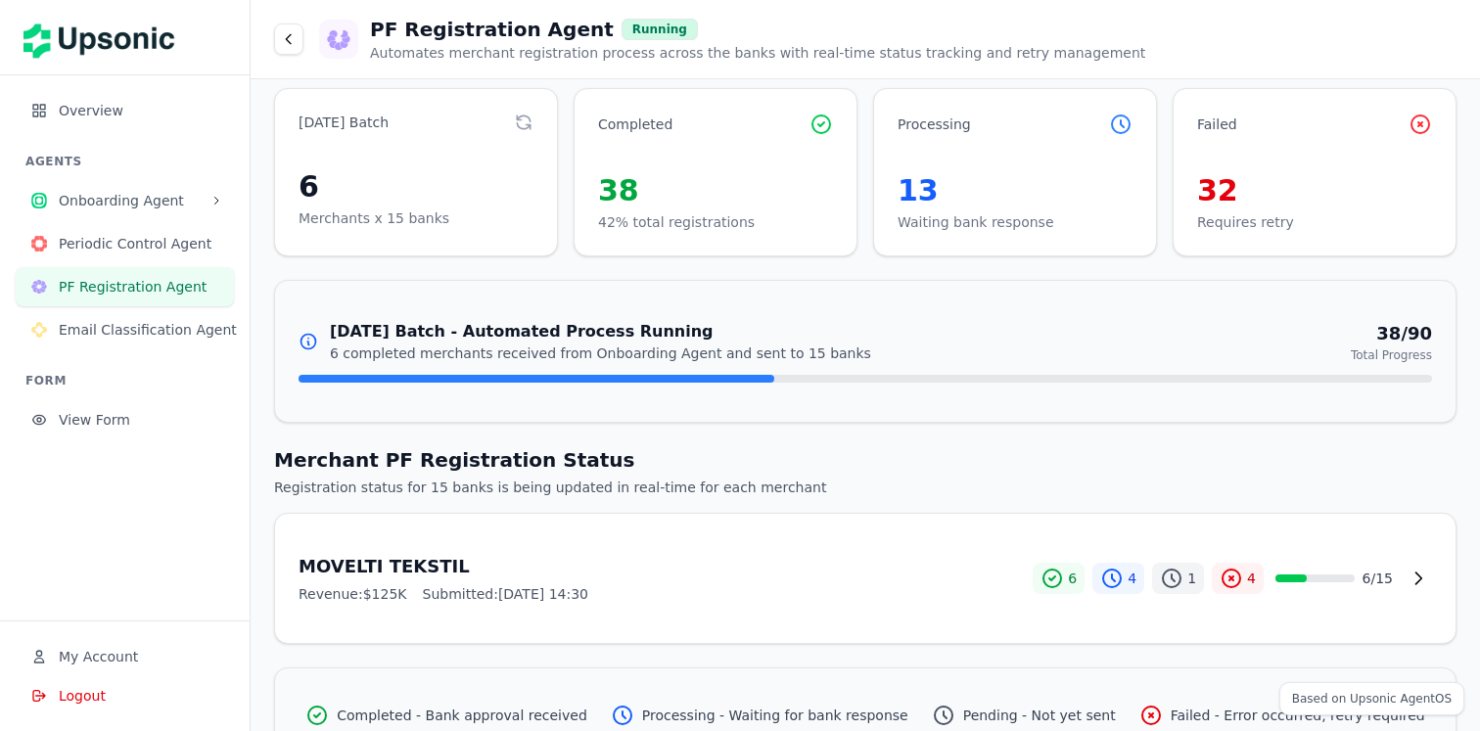
scroll to position [0, 0]
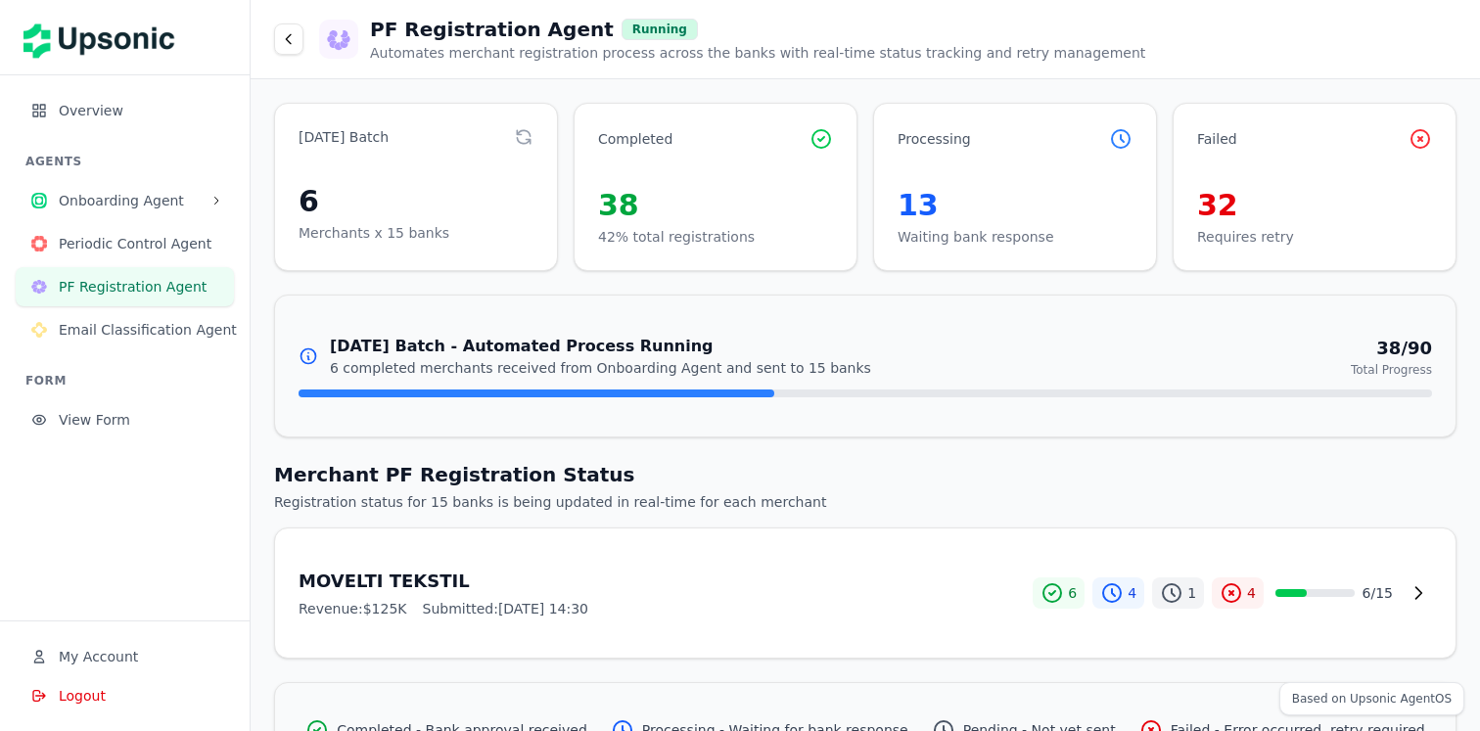
click at [193, 330] on span "Email Classification Agent" at bounding box center [148, 330] width 178 height 20
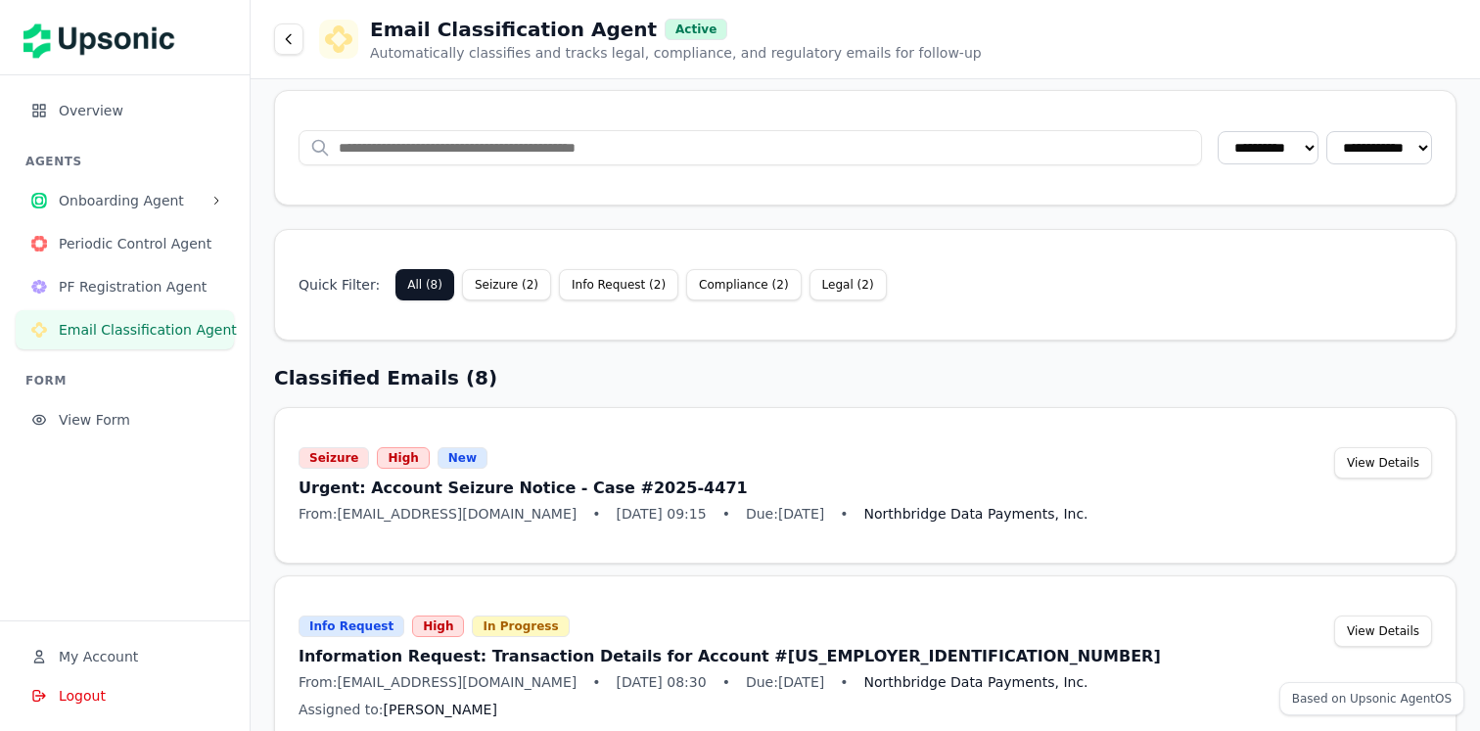
scroll to position [609, 0]
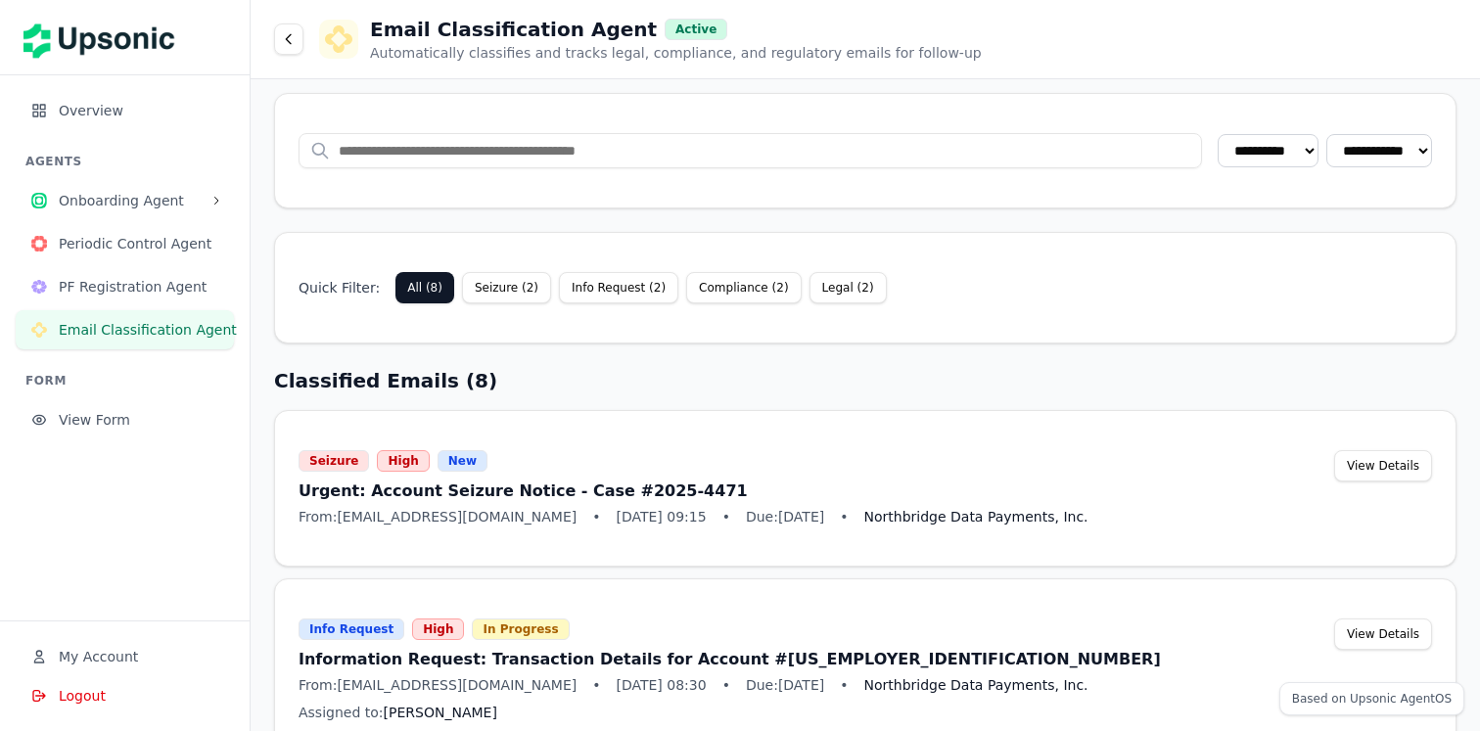
click at [524, 385] on div "Classified Emails ( 8 )" at bounding box center [865, 380] width 1183 height 27
click at [354, 177] on div "**********" at bounding box center [865, 150] width 1181 height 67
click at [278, 207] on div "**********" at bounding box center [865, 702] width 1183 height 2416
click at [134, 106] on span "Overview" at bounding box center [139, 111] width 160 height 20
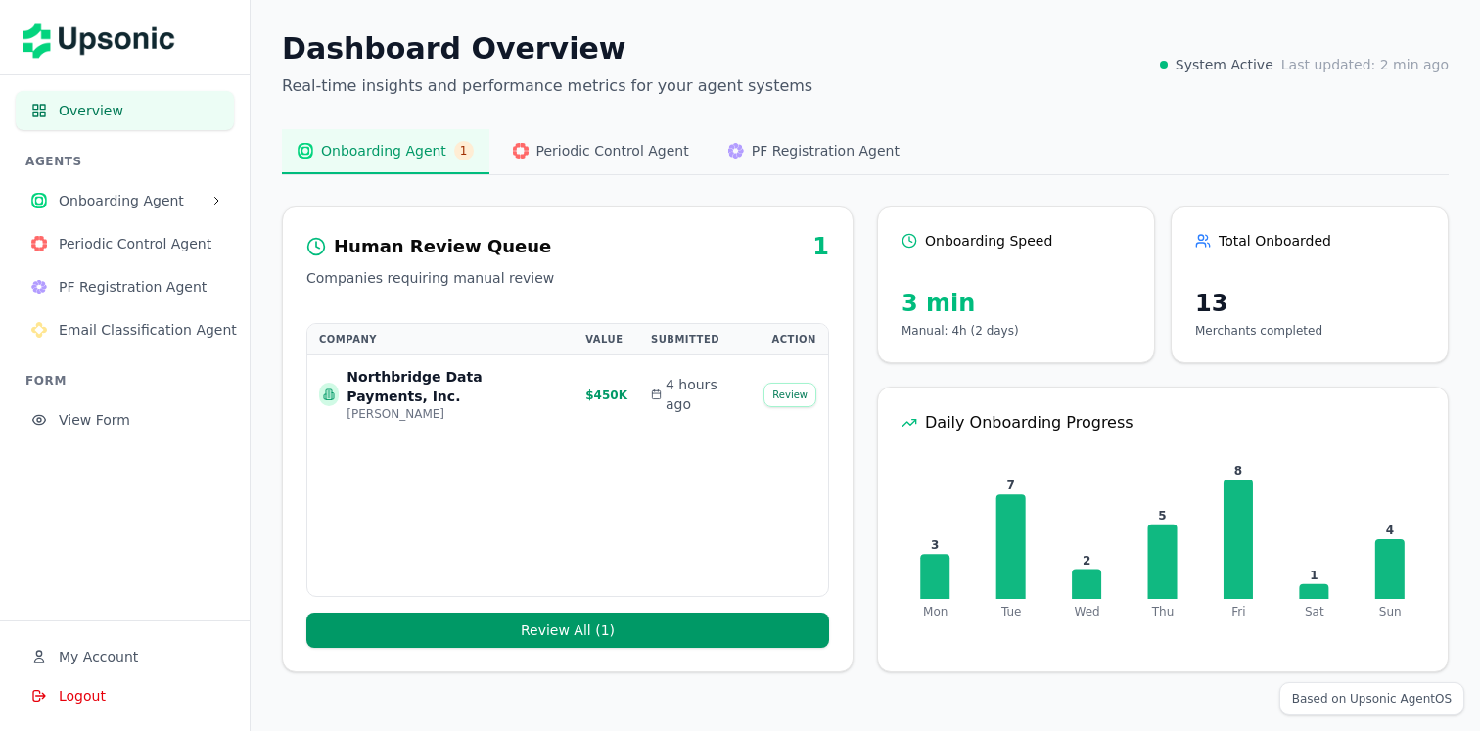
click at [336, 210] on div "Human Review Queue 1 Companies requiring manual review Company Value Submitted …" at bounding box center [568, 440] width 572 height 466
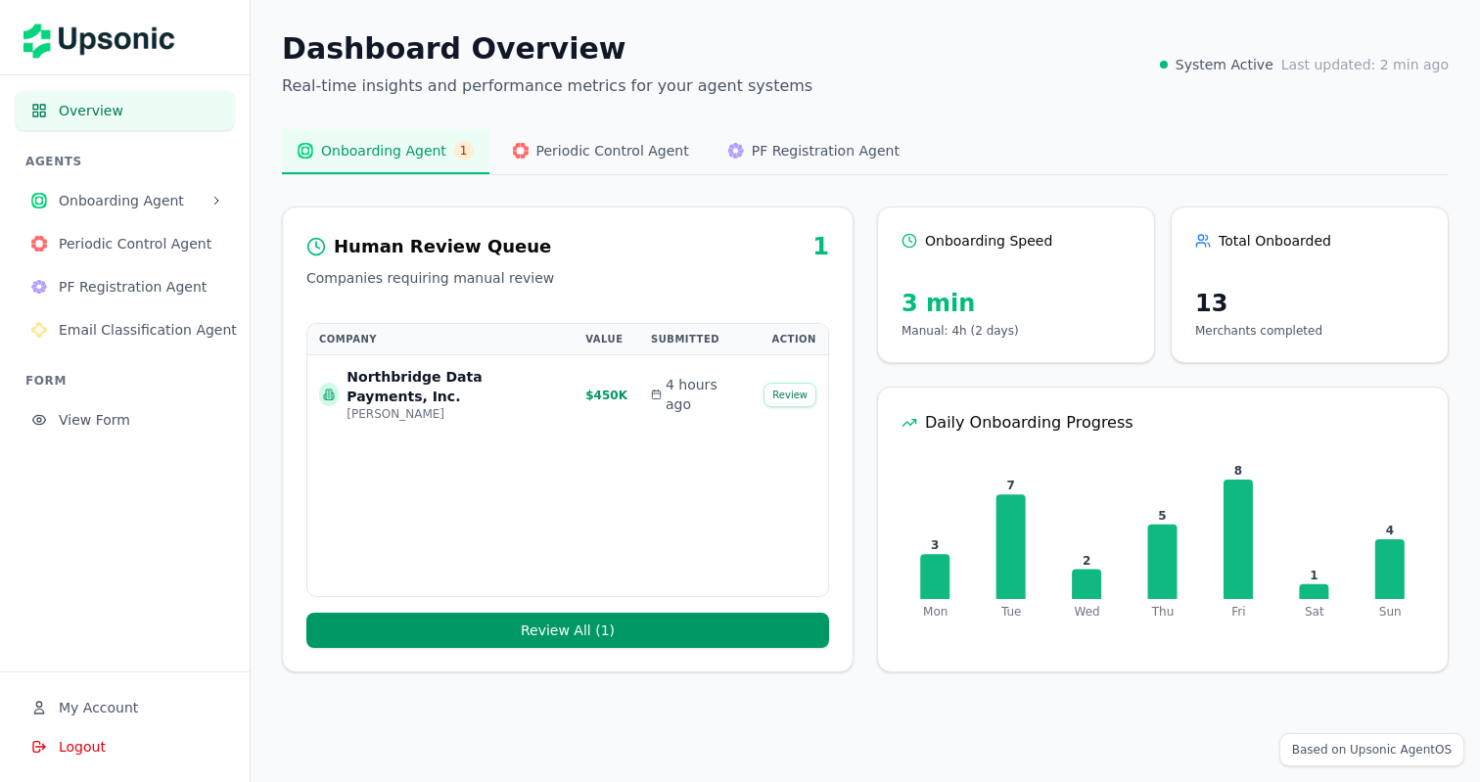
click at [596, 17] on div "Dashboard Overview Real-time insights and performance metrics for your agent sy…" at bounding box center [866, 352] width 1230 height 704
